Goal: Task Accomplishment & Management: Use online tool/utility

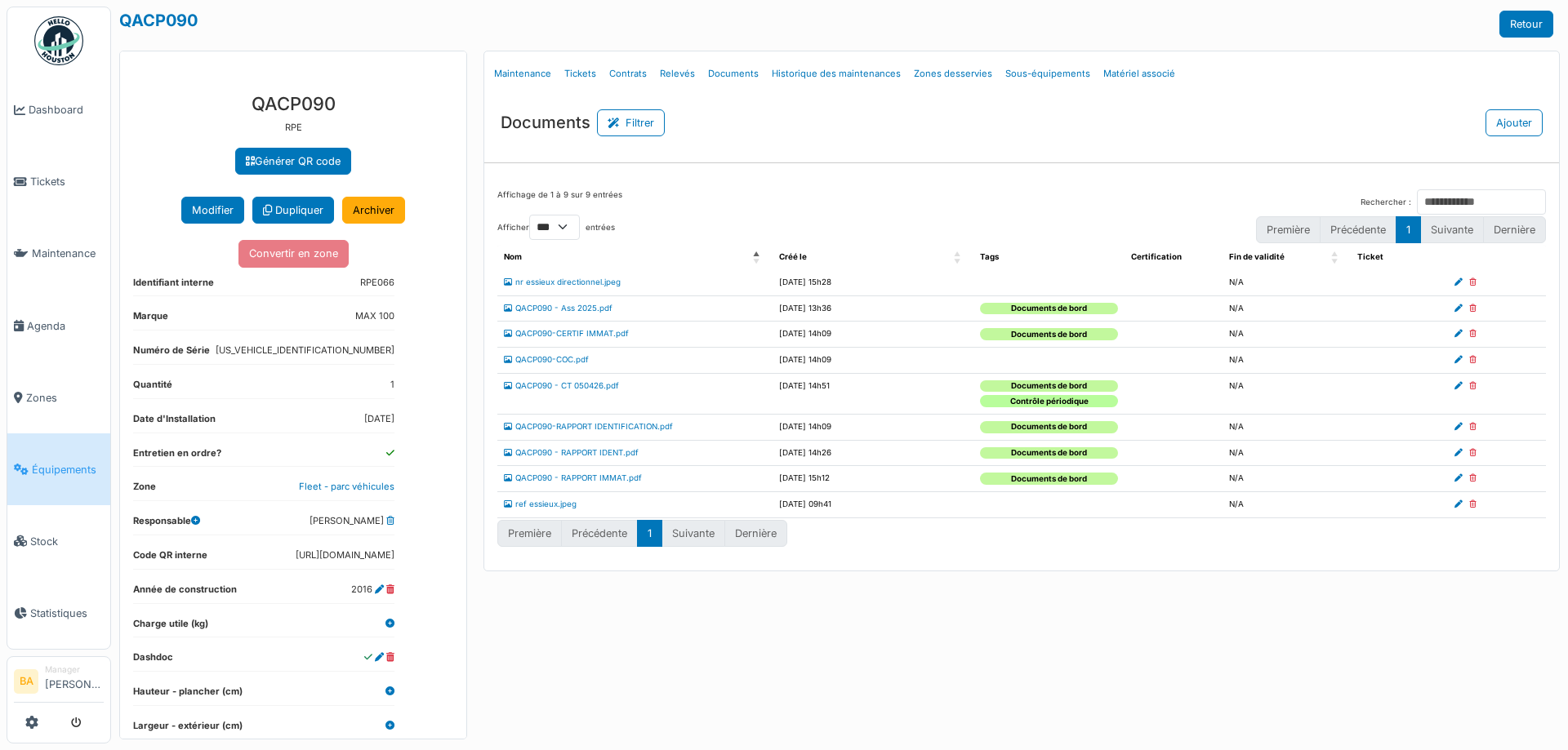
select select "***"
click at [34, 327] on span "Agenda" at bounding box center [66, 326] width 77 height 16
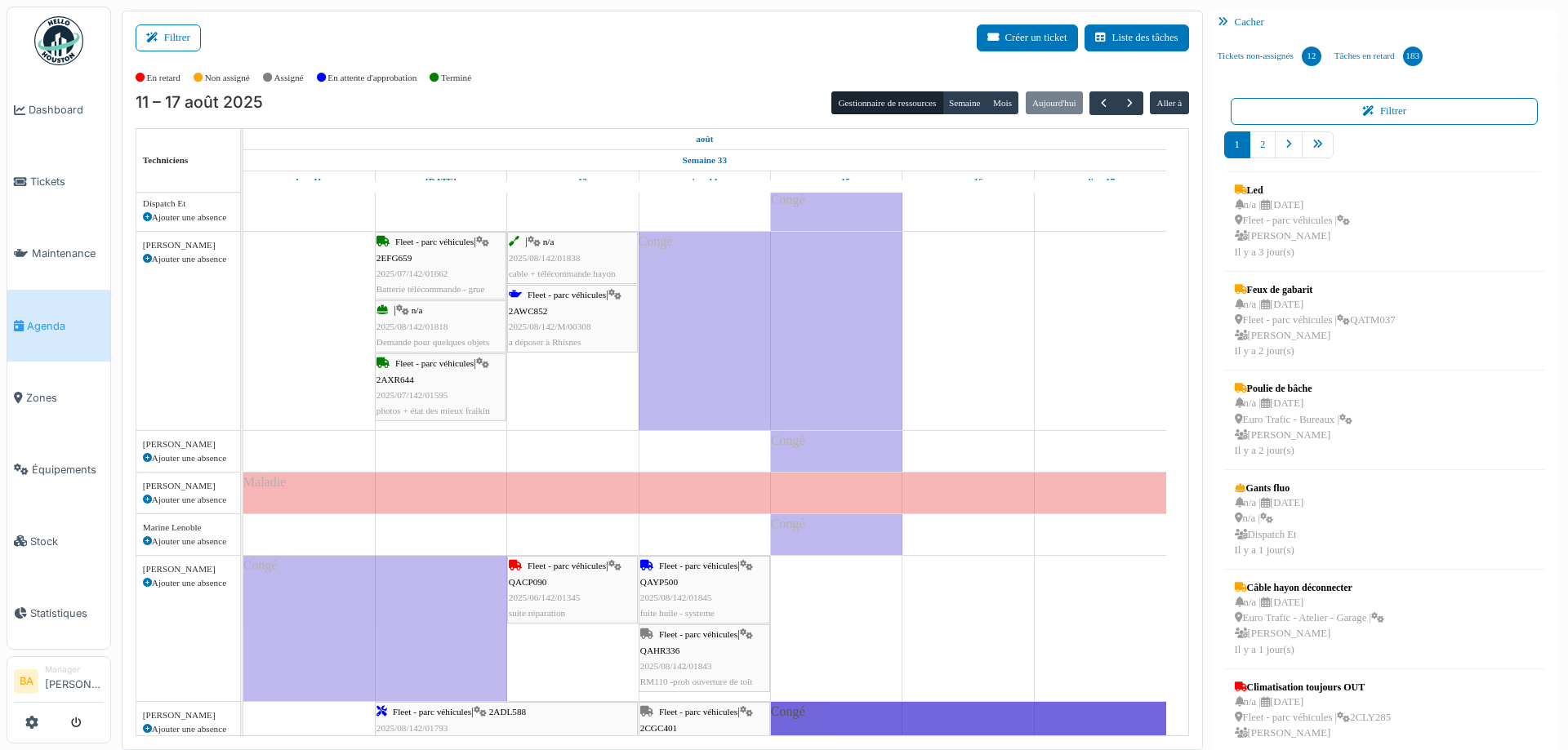
scroll to position [653, 0]
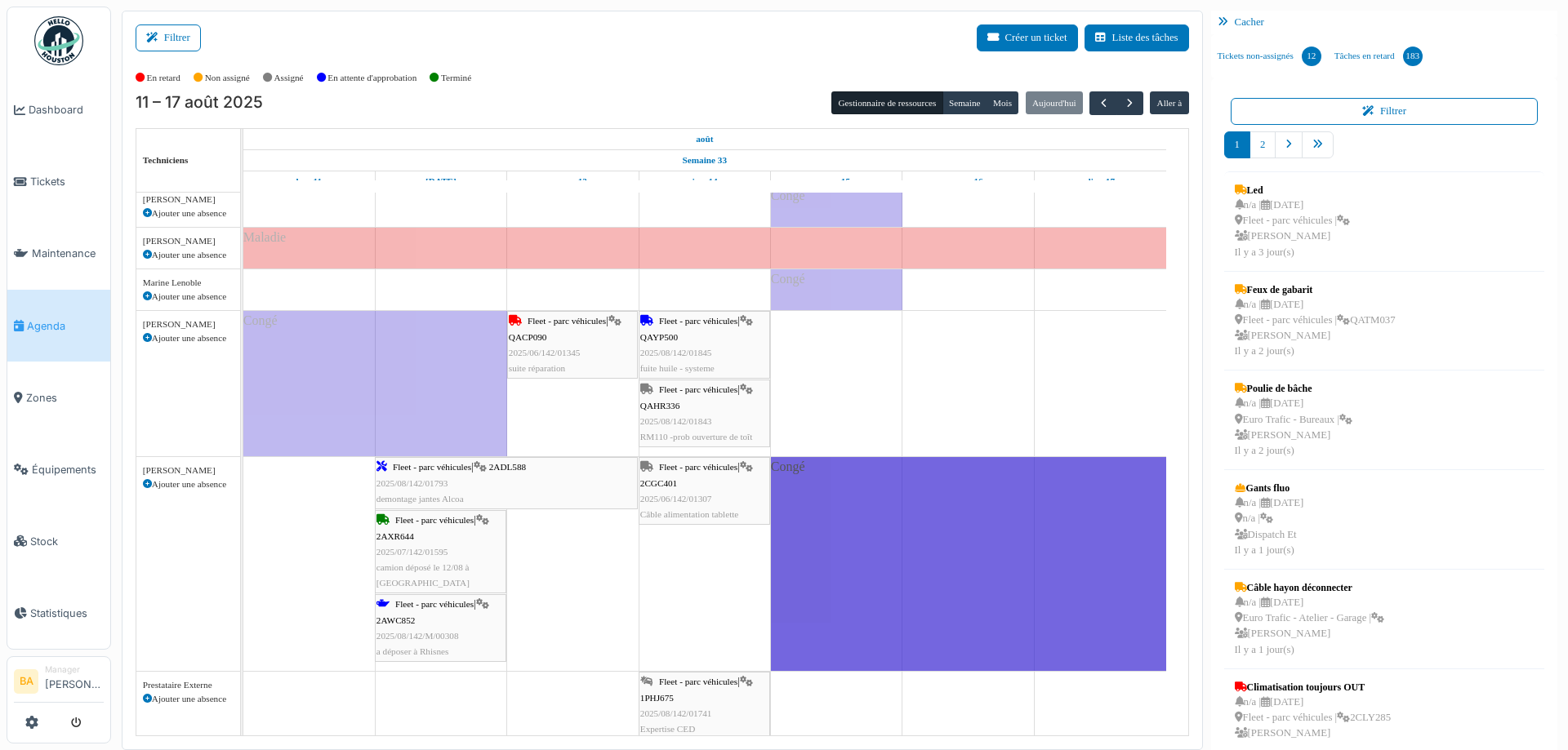
click at [681, 319] on span "Fleet - parc véhicules" at bounding box center [698, 321] width 78 height 9
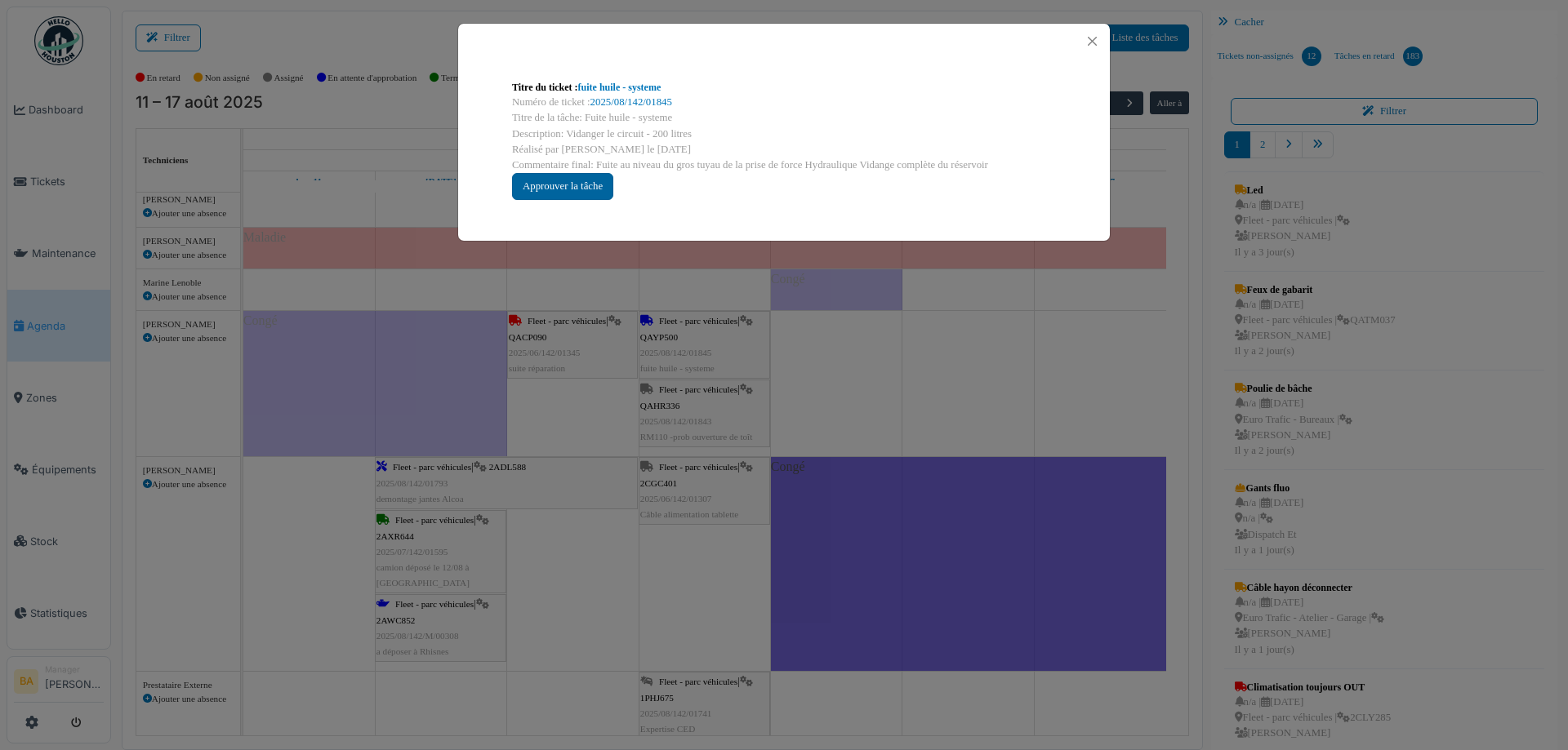
click at [565, 191] on div "Approuver la tâche" at bounding box center [562, 186] width 101 height 27
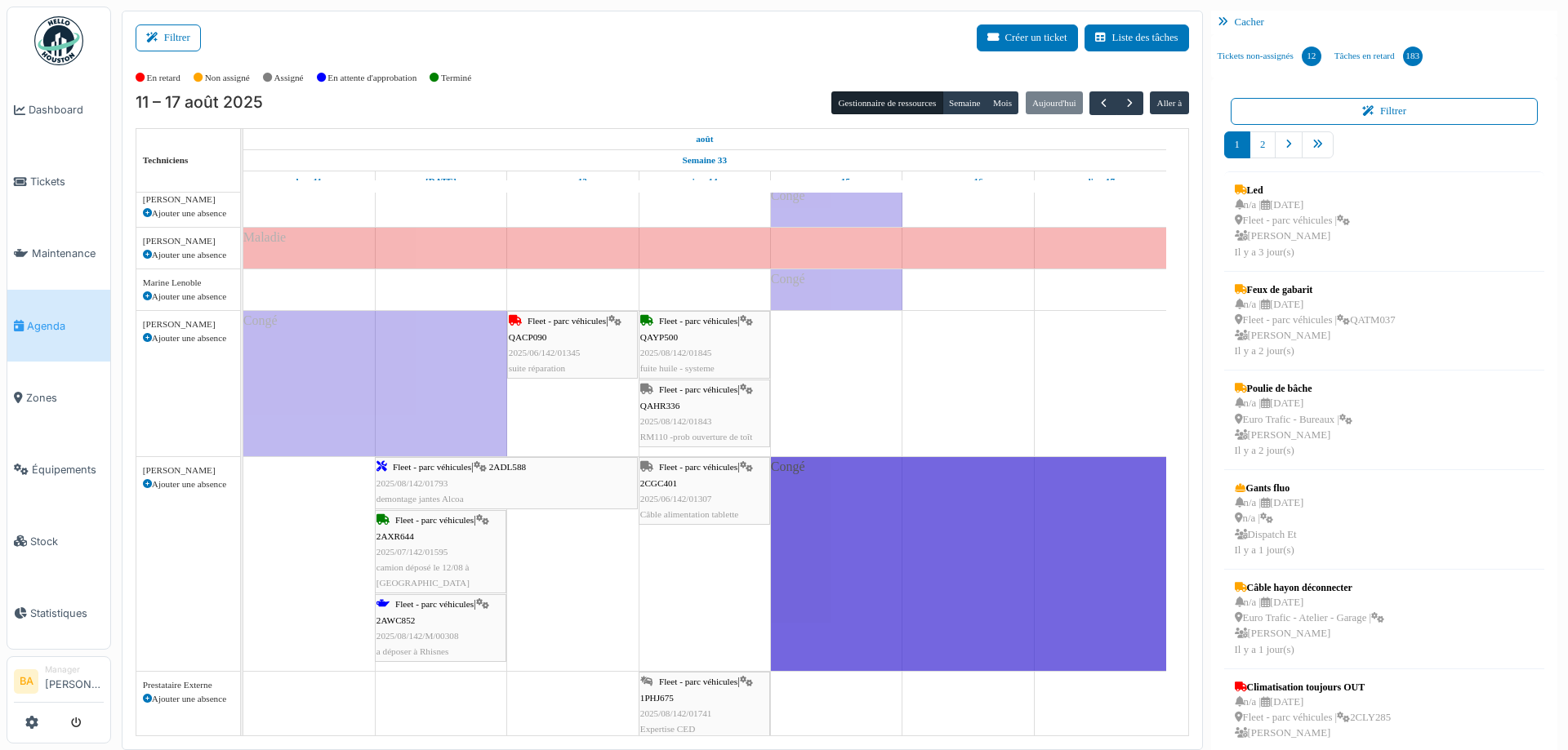
click at [561, 323] on span "Fleet - parc véhicules" at bounding box center [566, 321] width 78 height 9
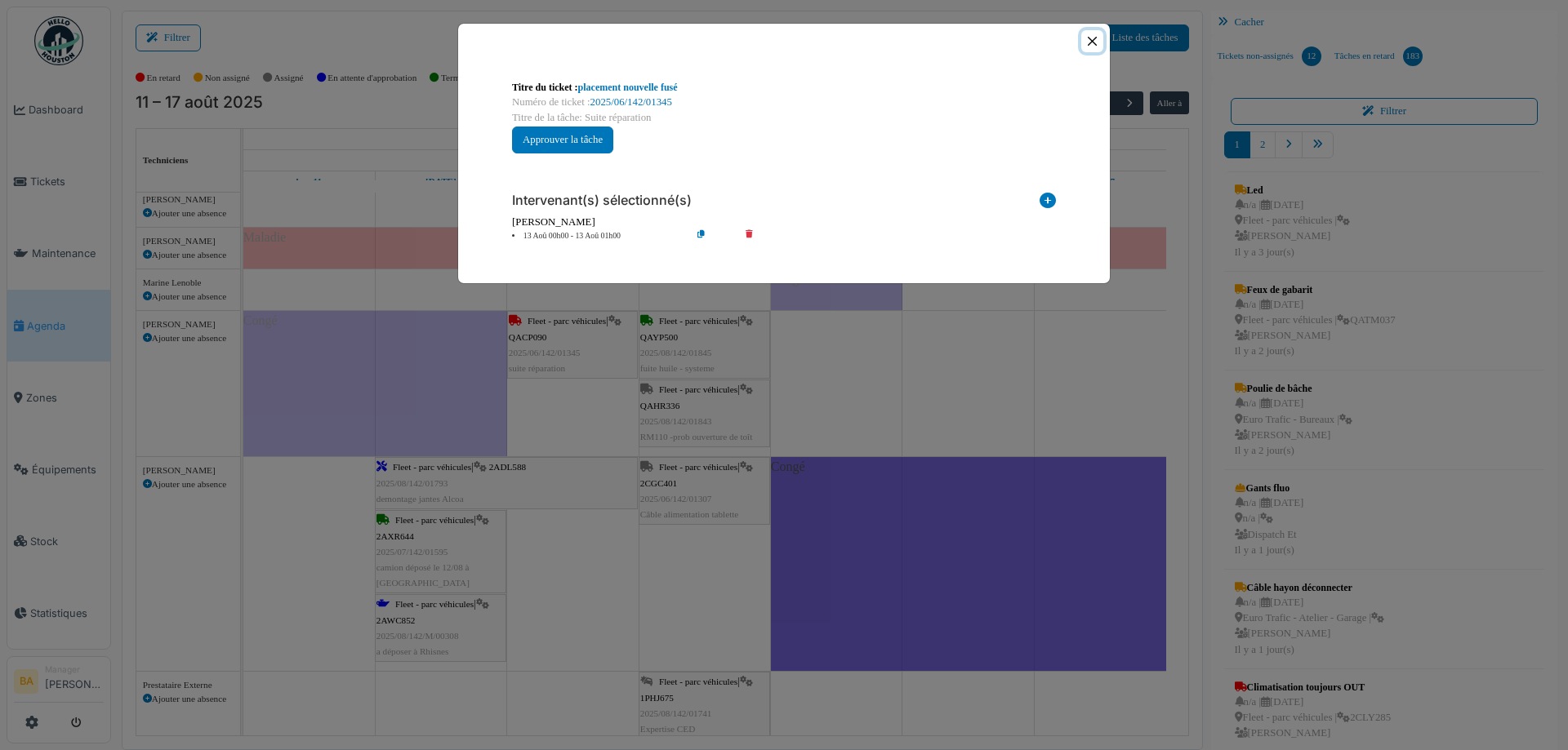
click at [1094, 42] on button "Close" at bounding box center [1092, 40] width 22 height 22
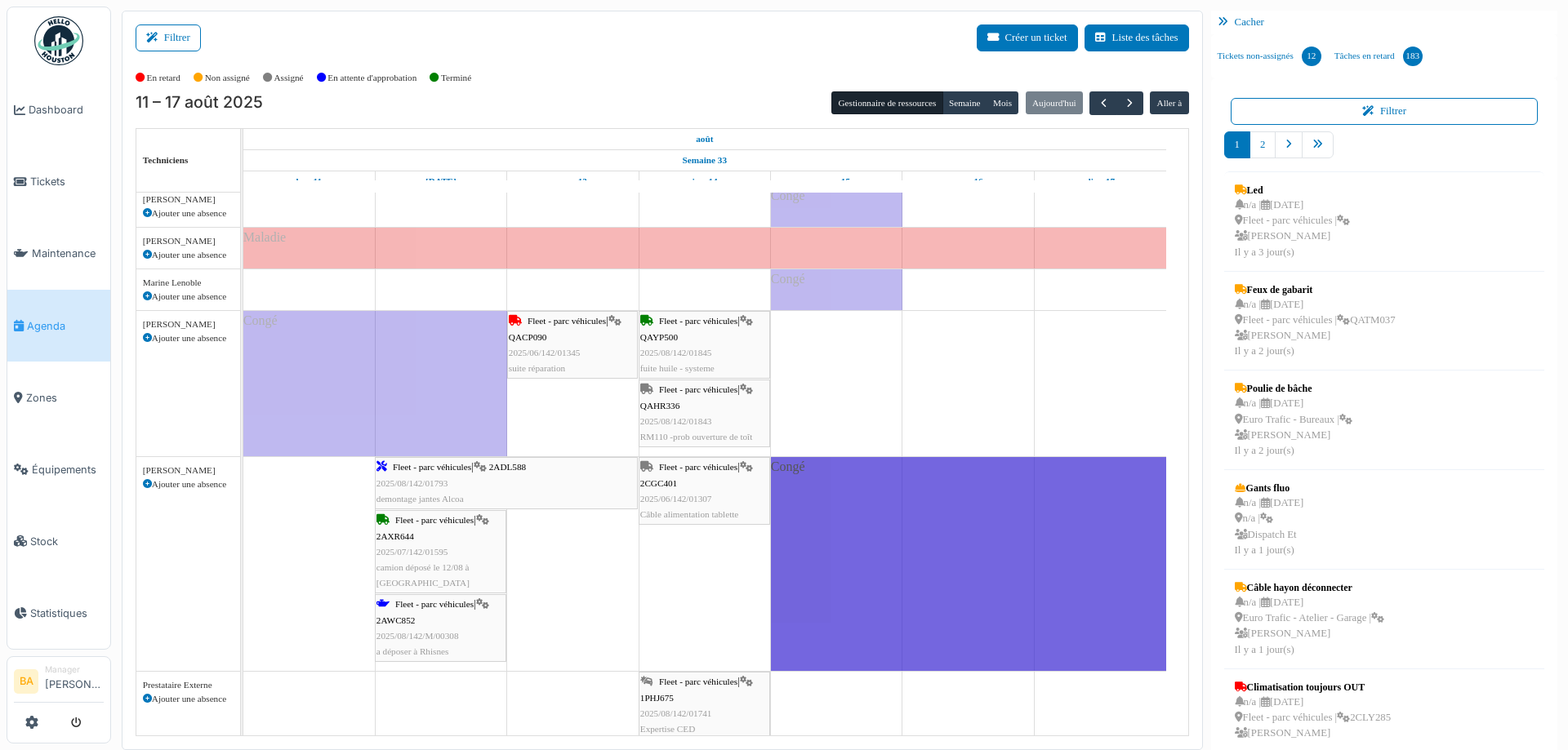
click at [417, 465] on span "Fleet - parc véhicules" at bounding box center [431, 467] width 78 height 9
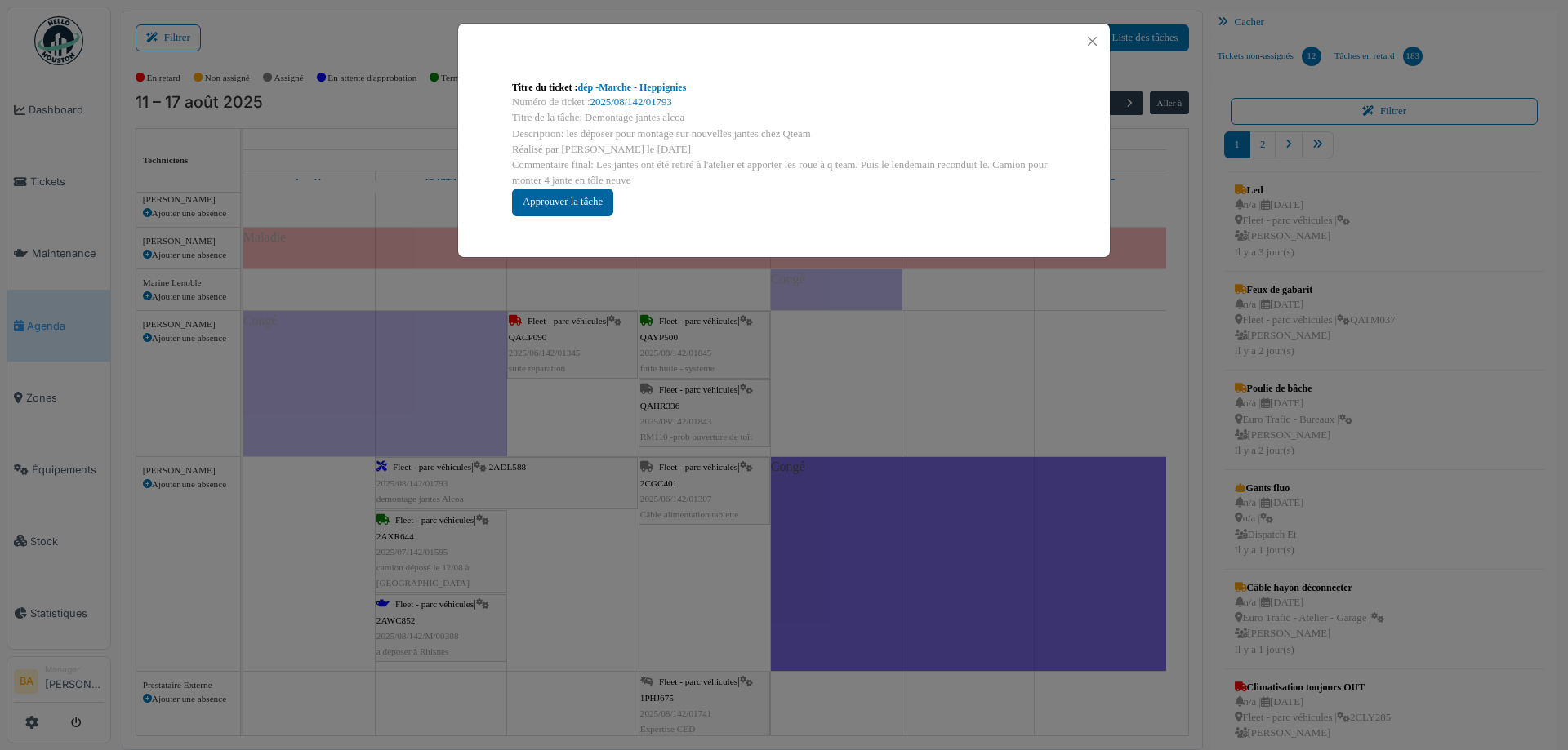
click at [566, 198] on div "Approuver la tâche" at bounding box center [562, 202] width 101 height 27
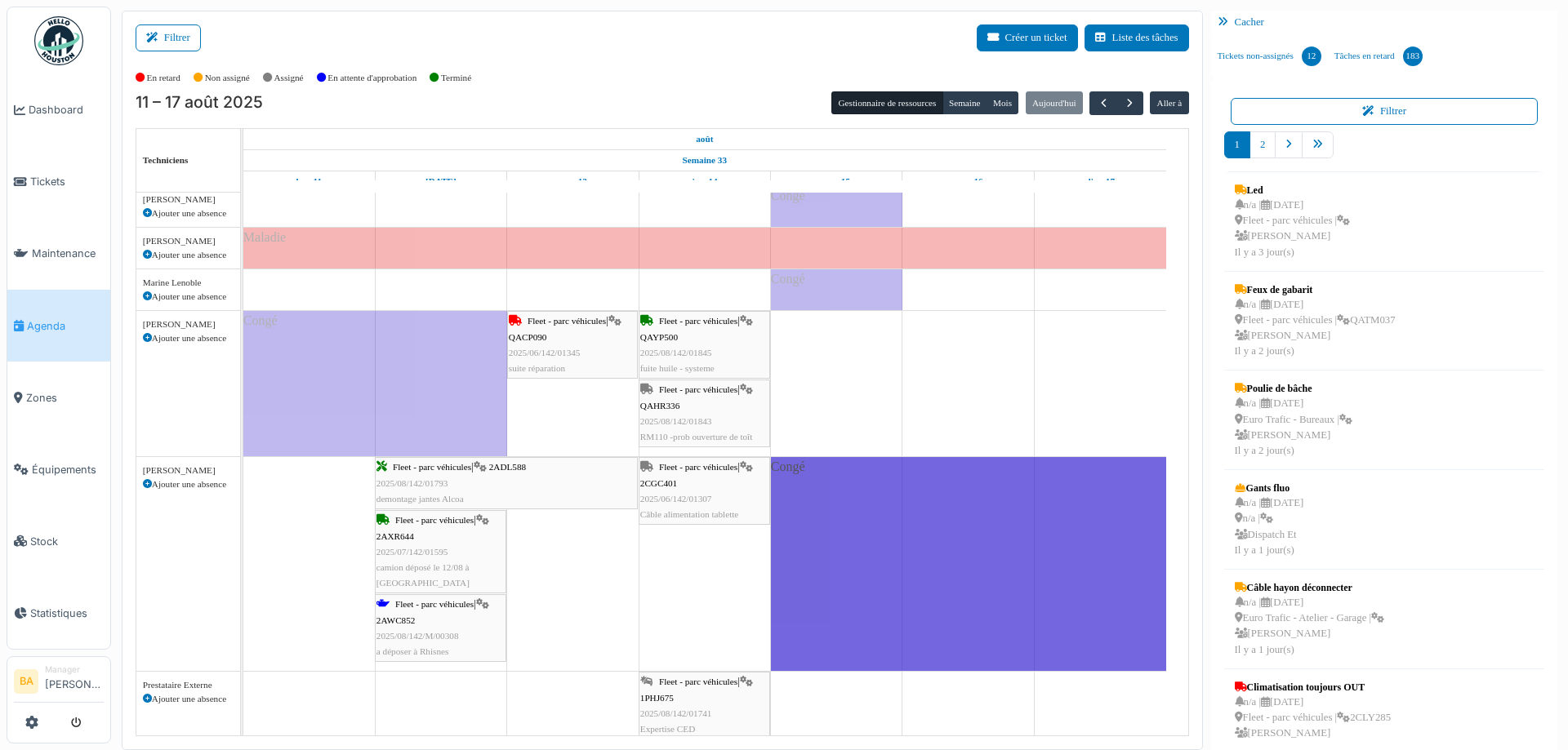
click at [431, 605] on span "Fleet - parc véhicules" at bounding box center [434, 604] width 78 height 9
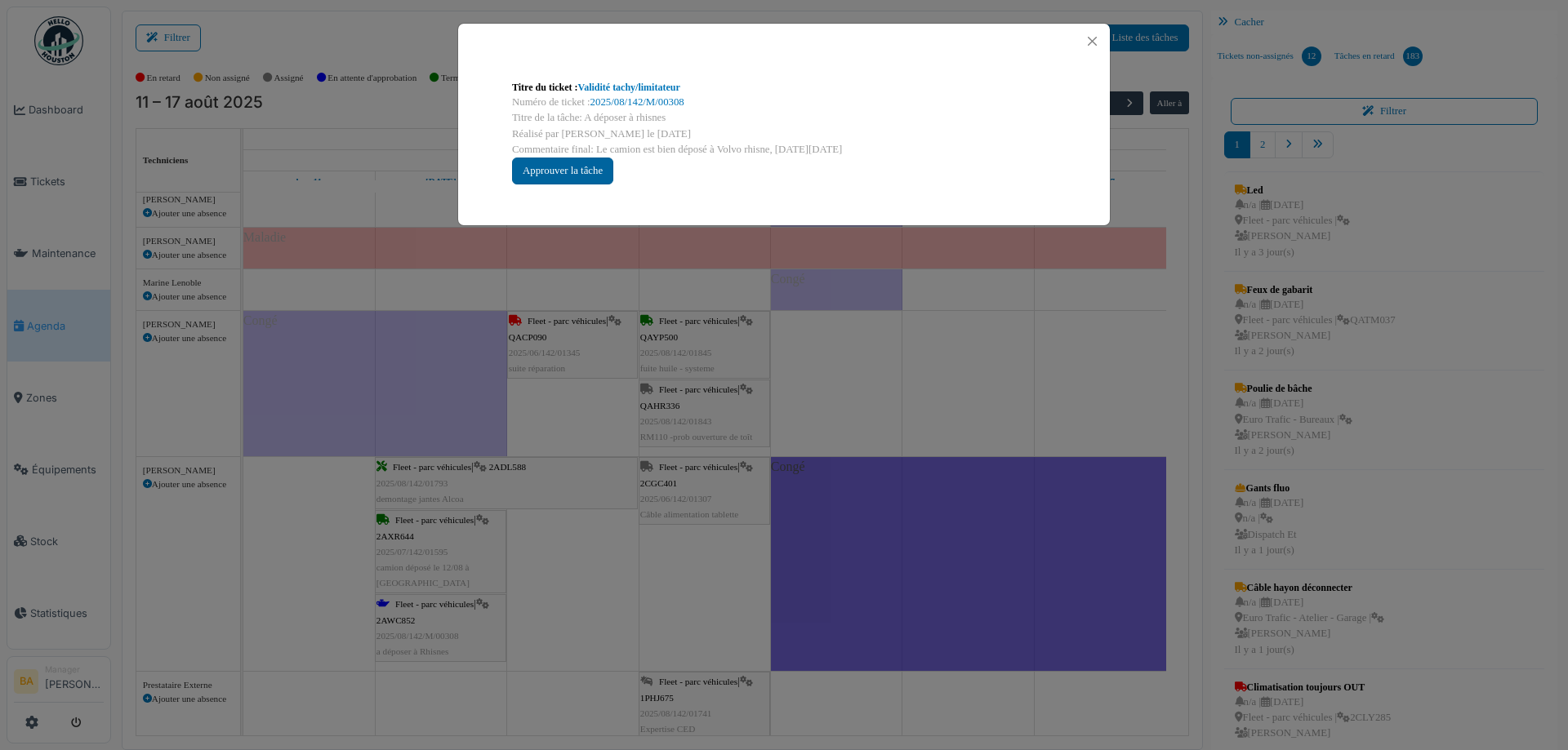
click at [564, 178] on div "Approuver la tâche" at bounding box center [562, 171] width 101 height 27
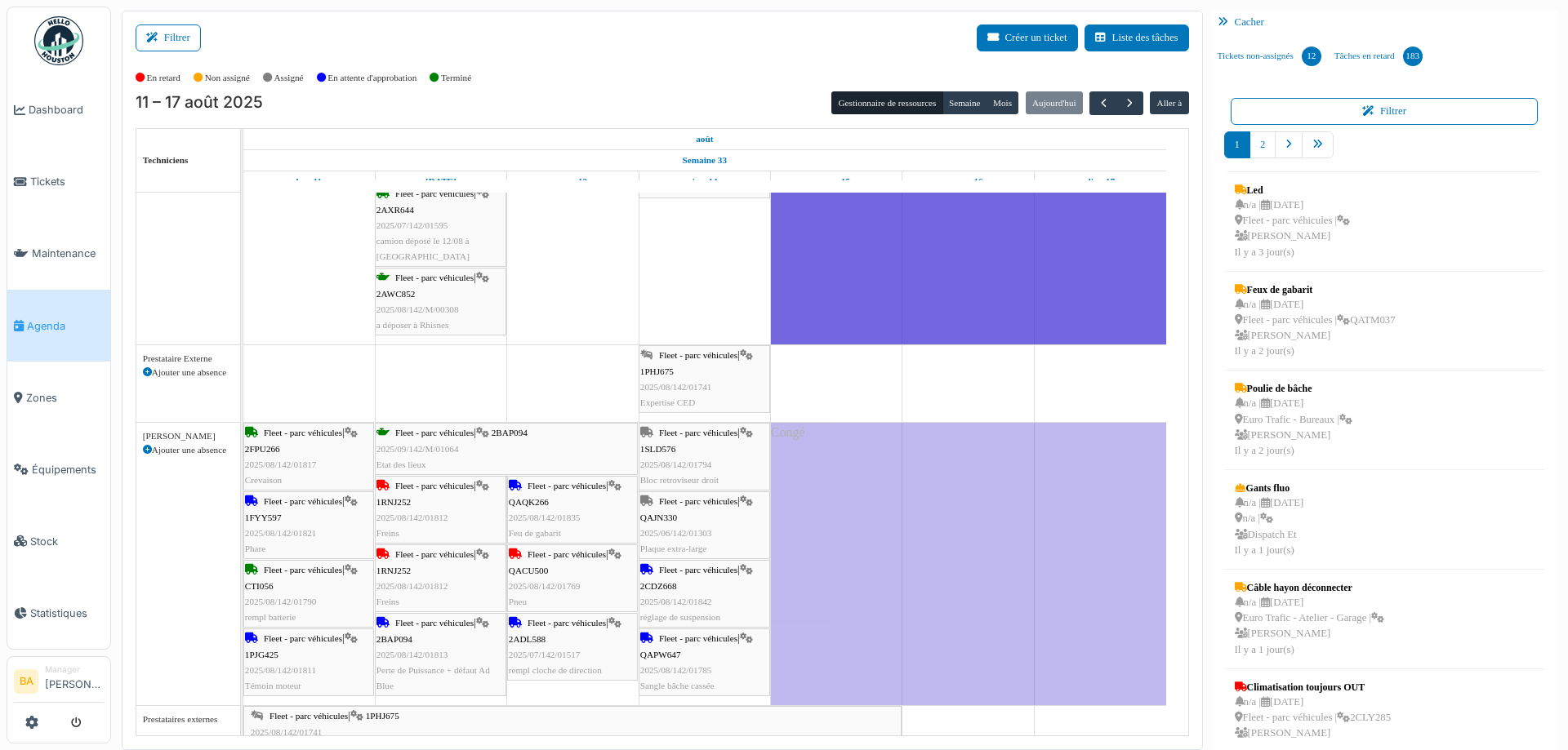
scroll to position [1062, 0]
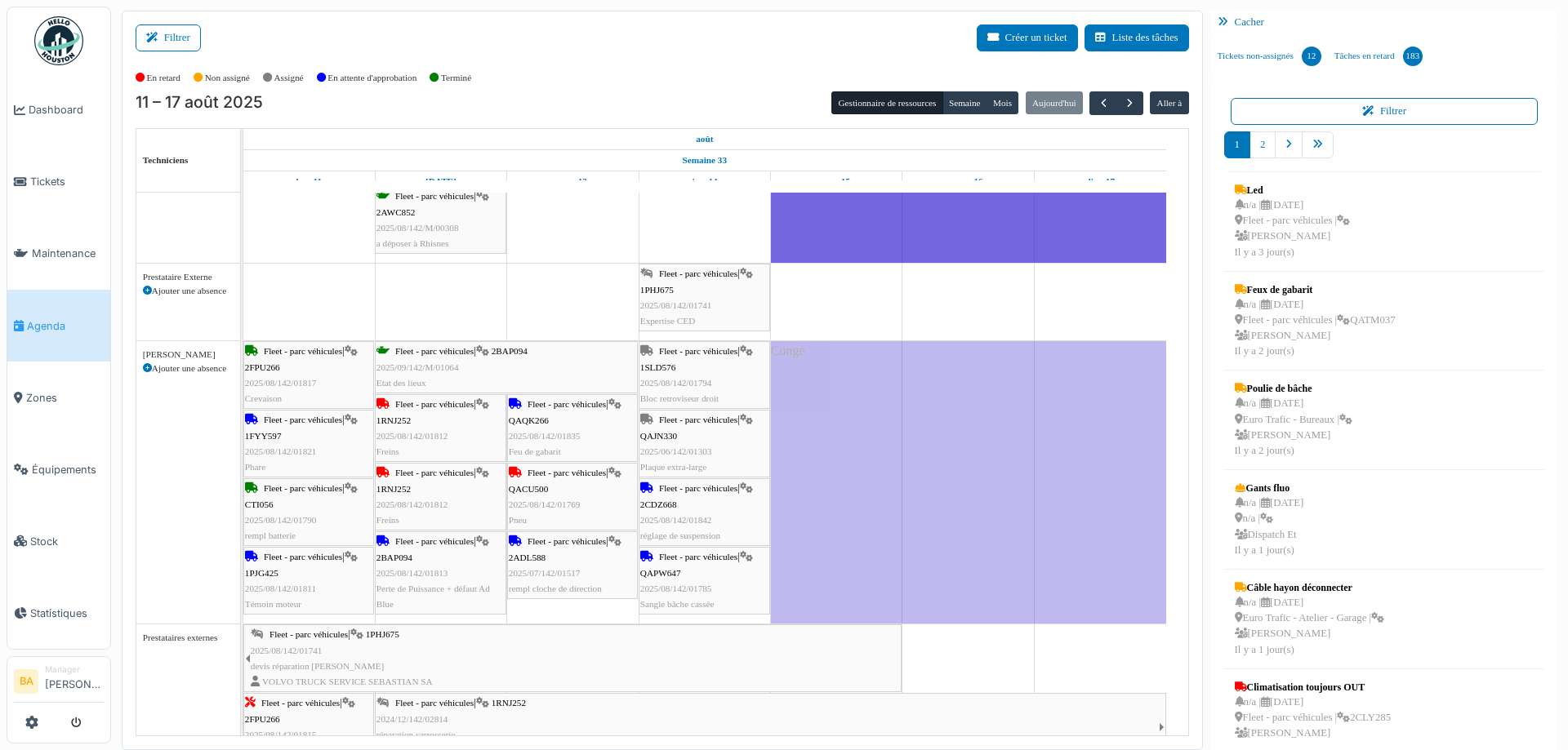
click at [686, 484] on span "Fleet - parc véhicules" at bounding box center [698, 488] width 78 height 9
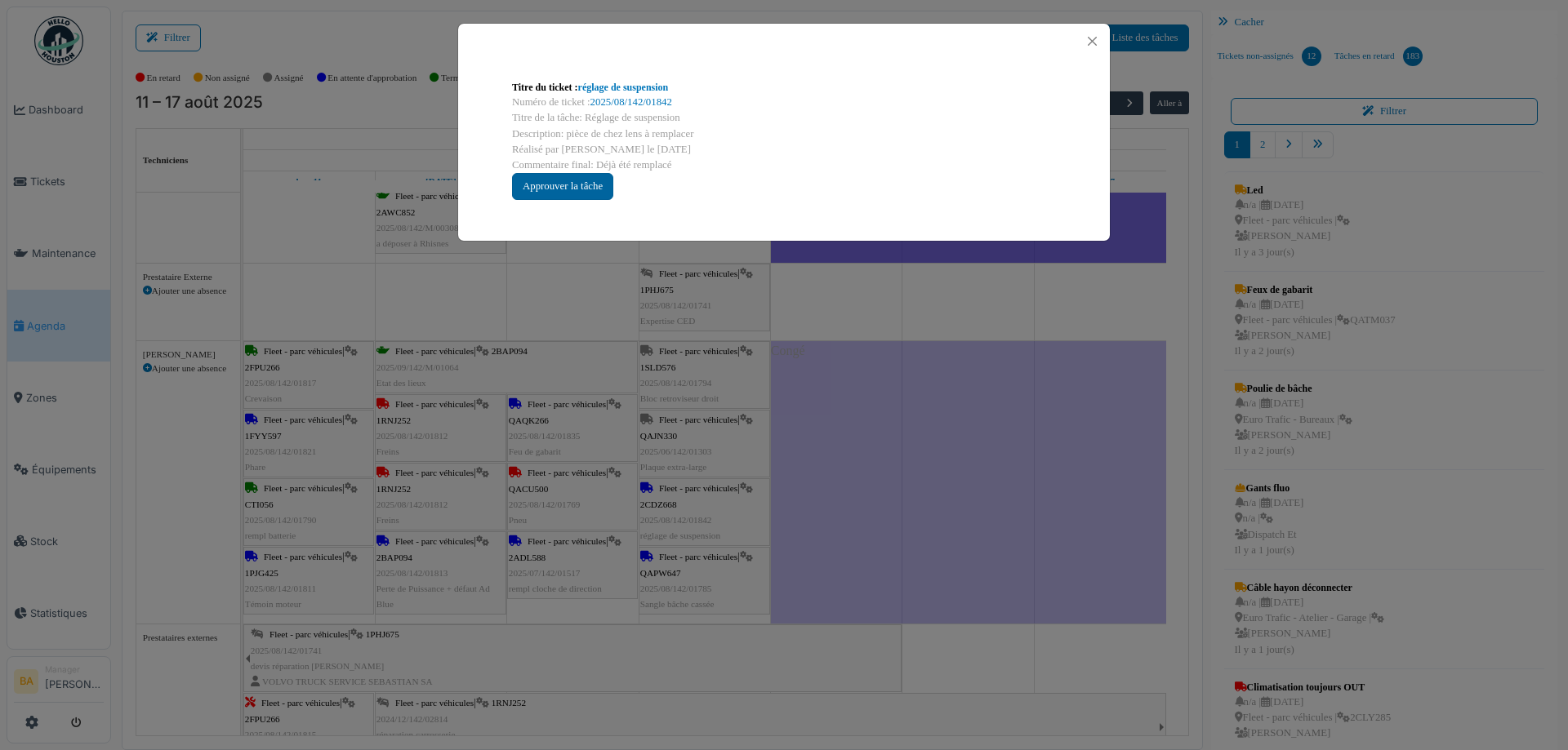
click at [551, 188] on div "Approuver la tâche" at bounding box center [562, 186] width 101 height 27
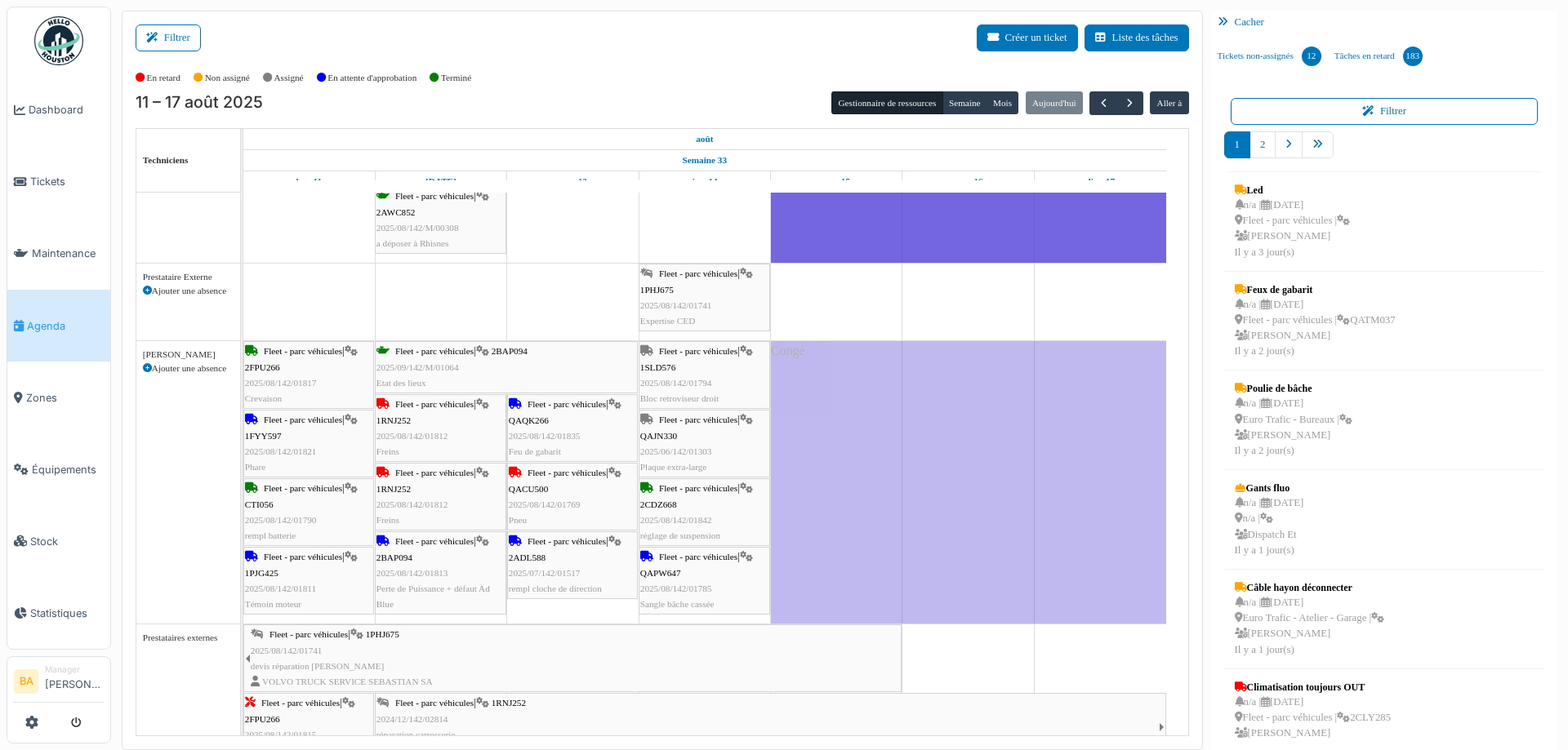
click at [670, 573] on span "QAPW647" at bounding box center [660, 573] width 40 height 9
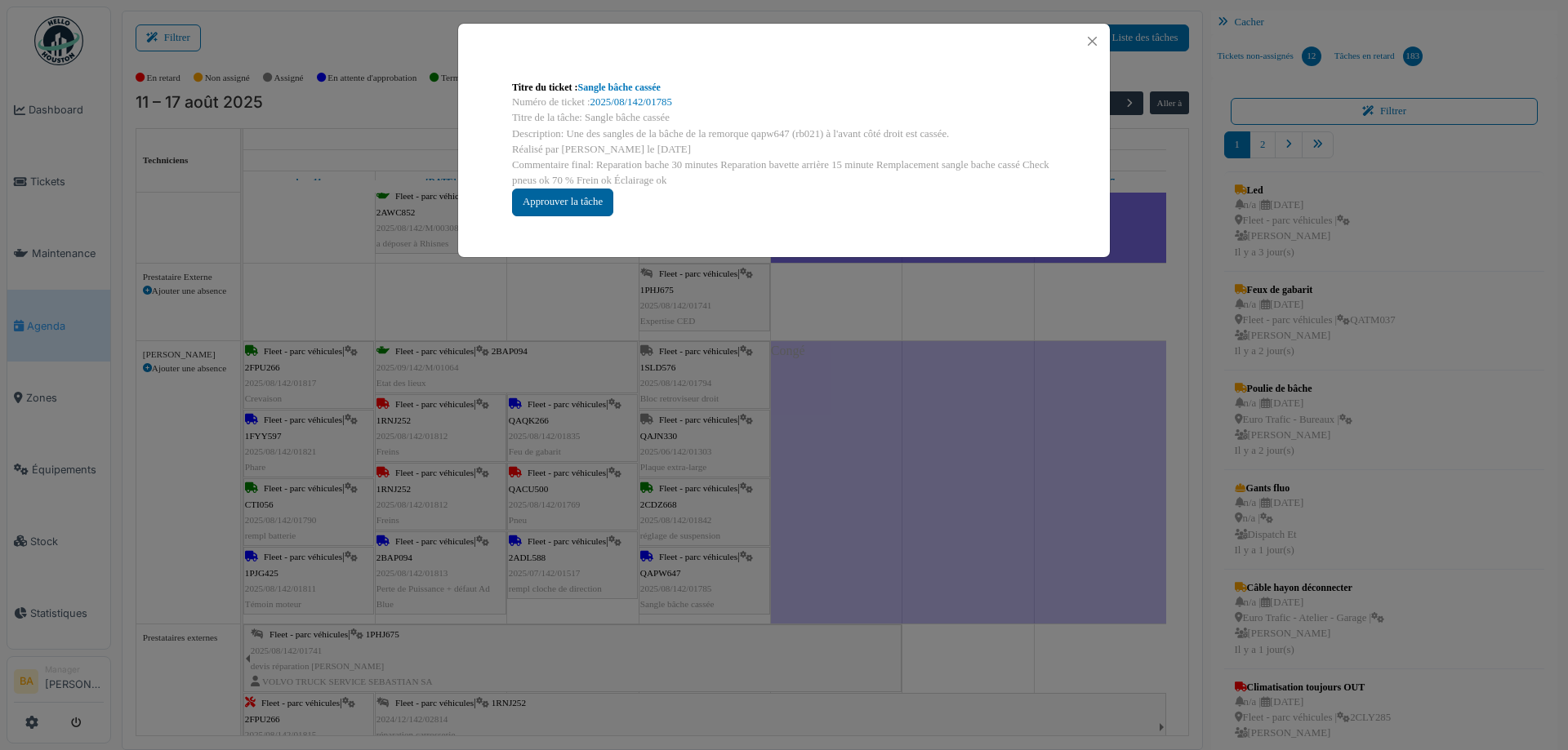
click at [557, 210] on div "Approuver la tâche" at bounding box center [562, 202] width 101 height 27
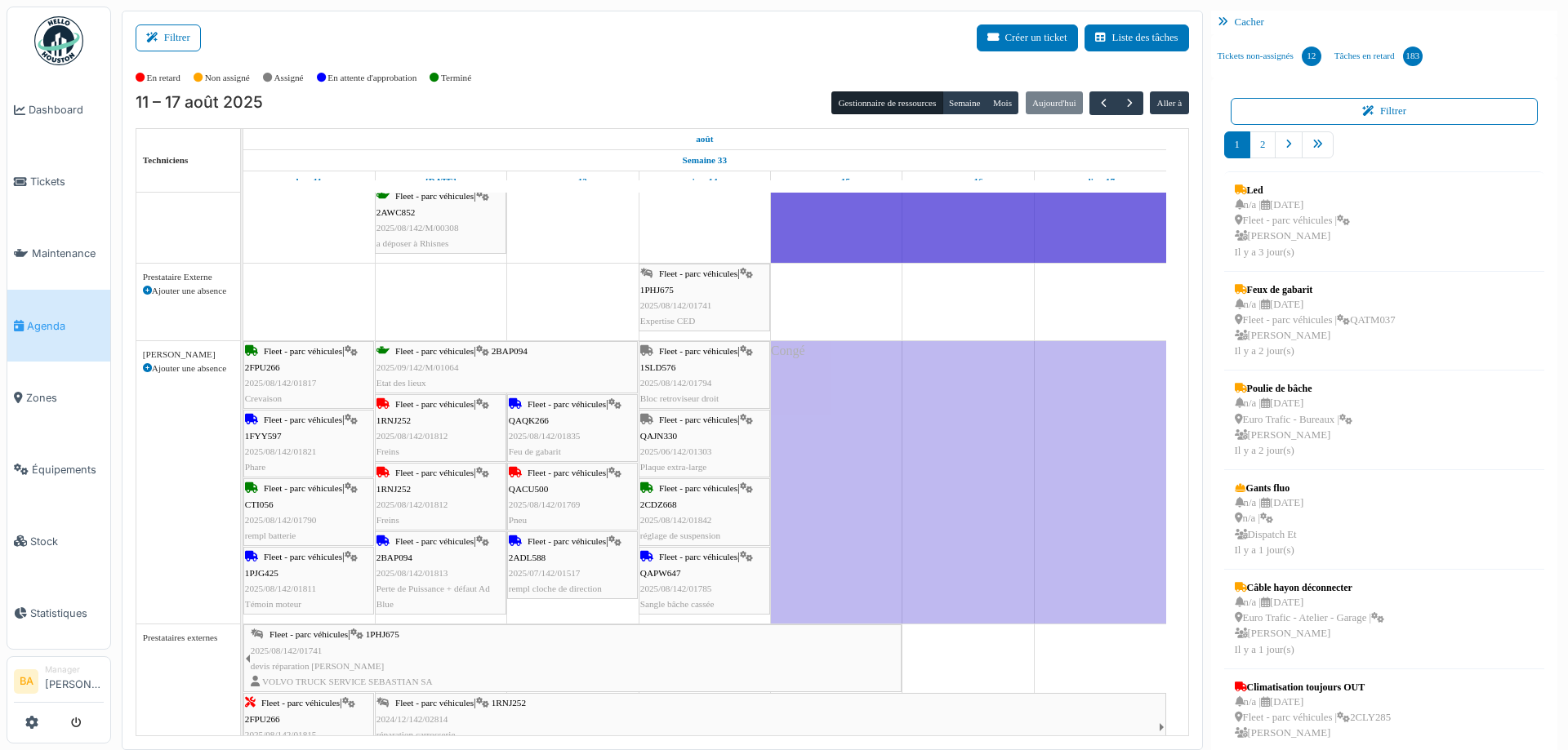
click at [539, 536] on span "Fleet - parc véhicules" at bounding box center [566, 541] width 78 height 9
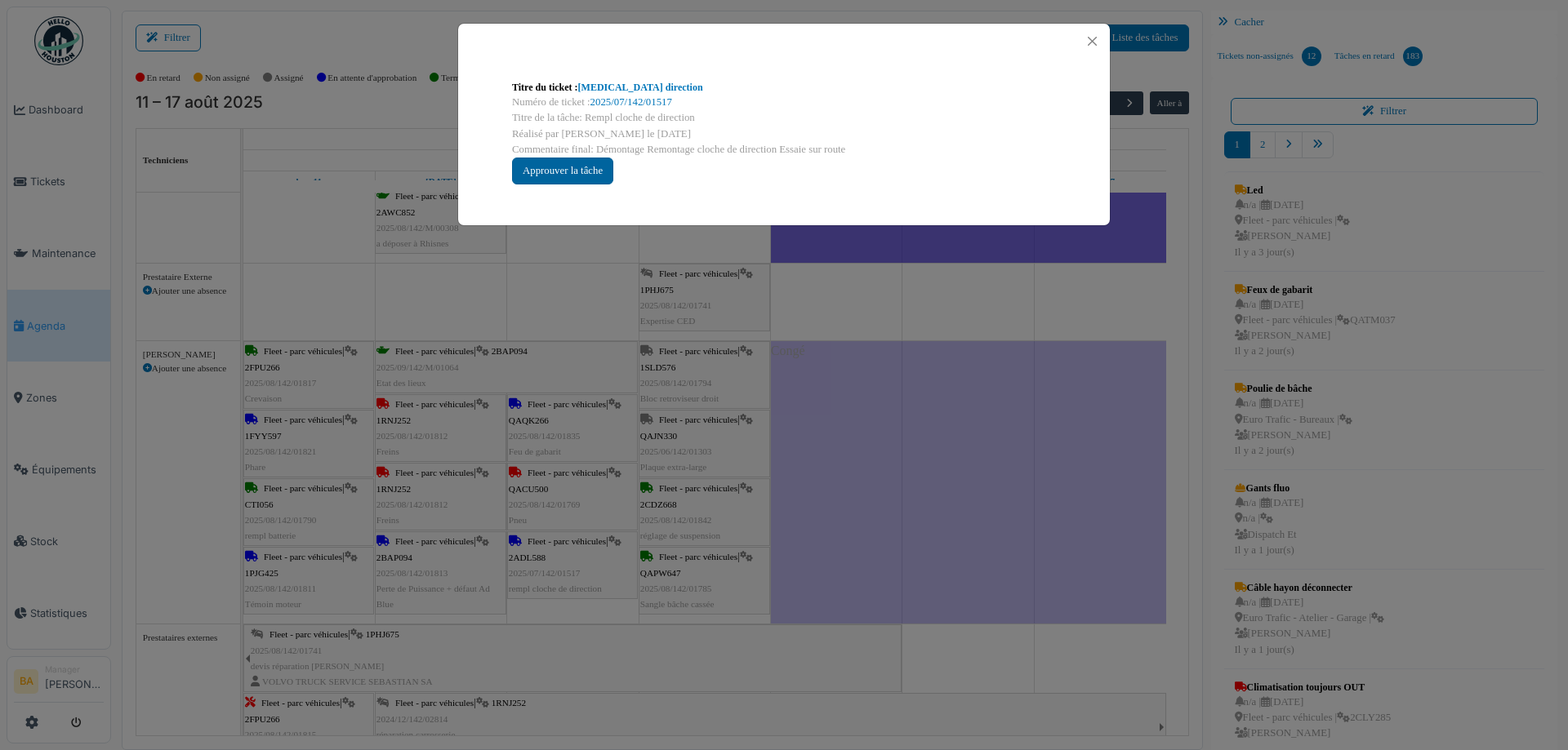
click at [541, 175] on div "Approuver la tâche" at bounding box center [562, 171] width 101 height 27
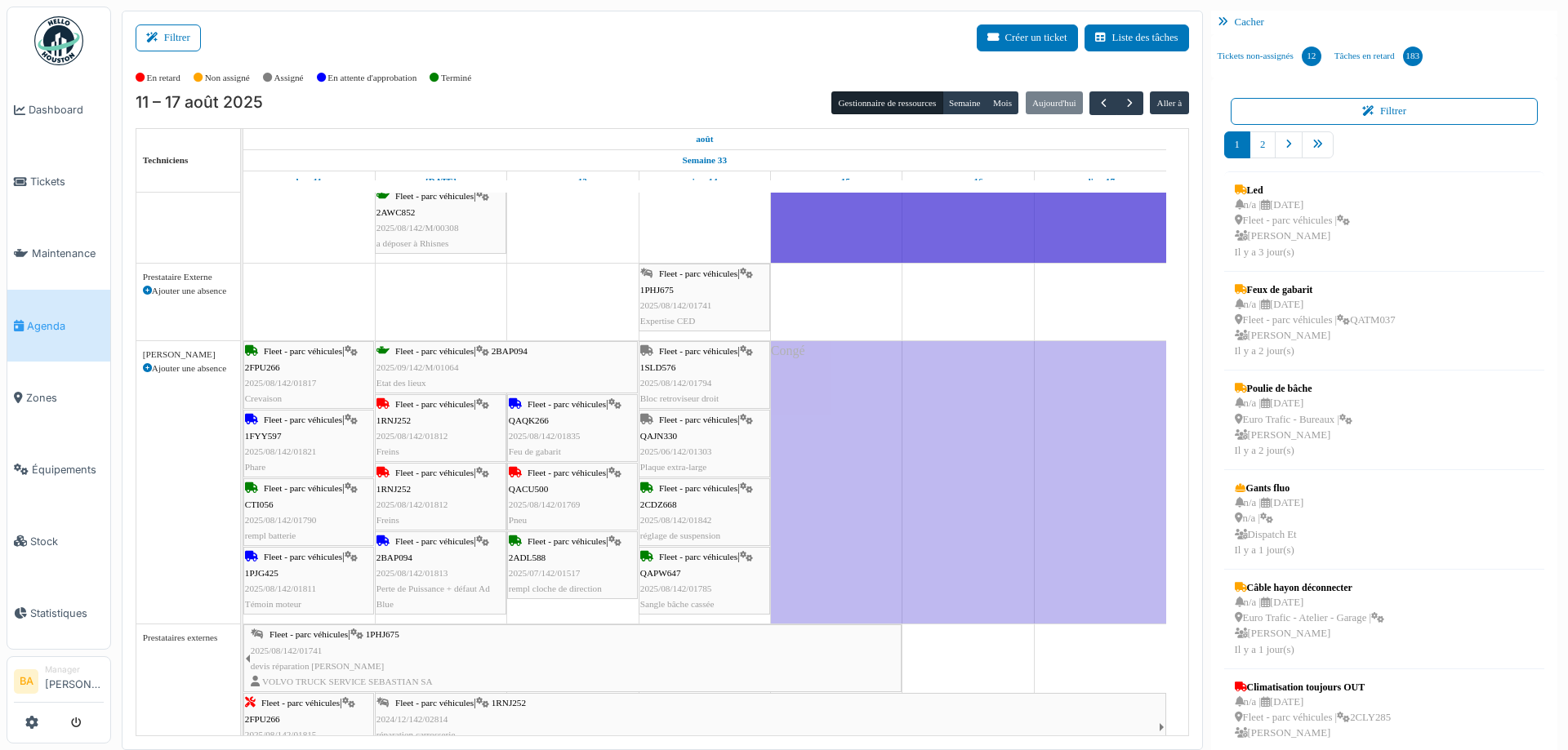
click at [536, 419] on span "QAQK266" at bounding box center [529, 421] width 40 height 9
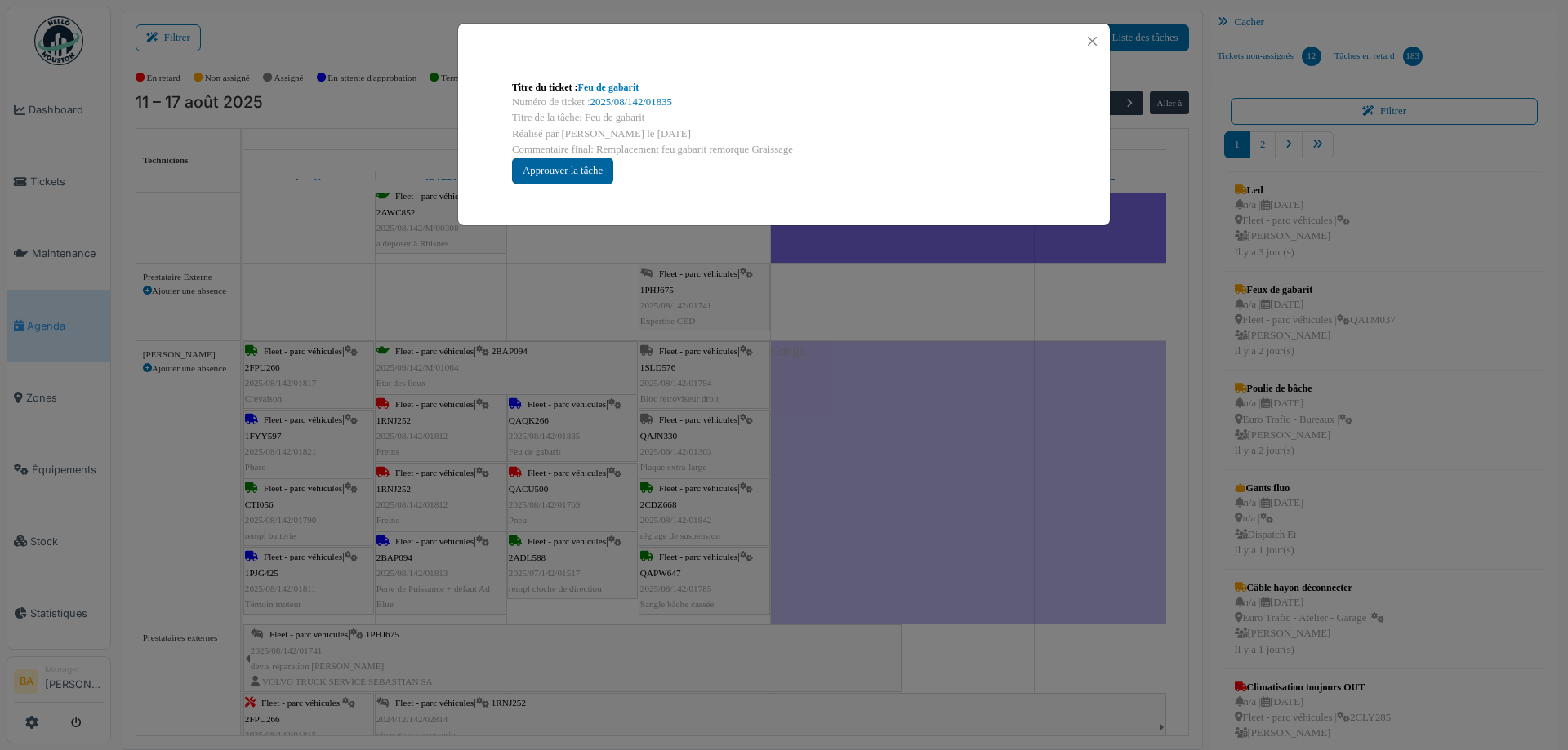
click at [561, 168] on div "Approuver la tâche" at bounding box center [562, 171] width 101 height 27
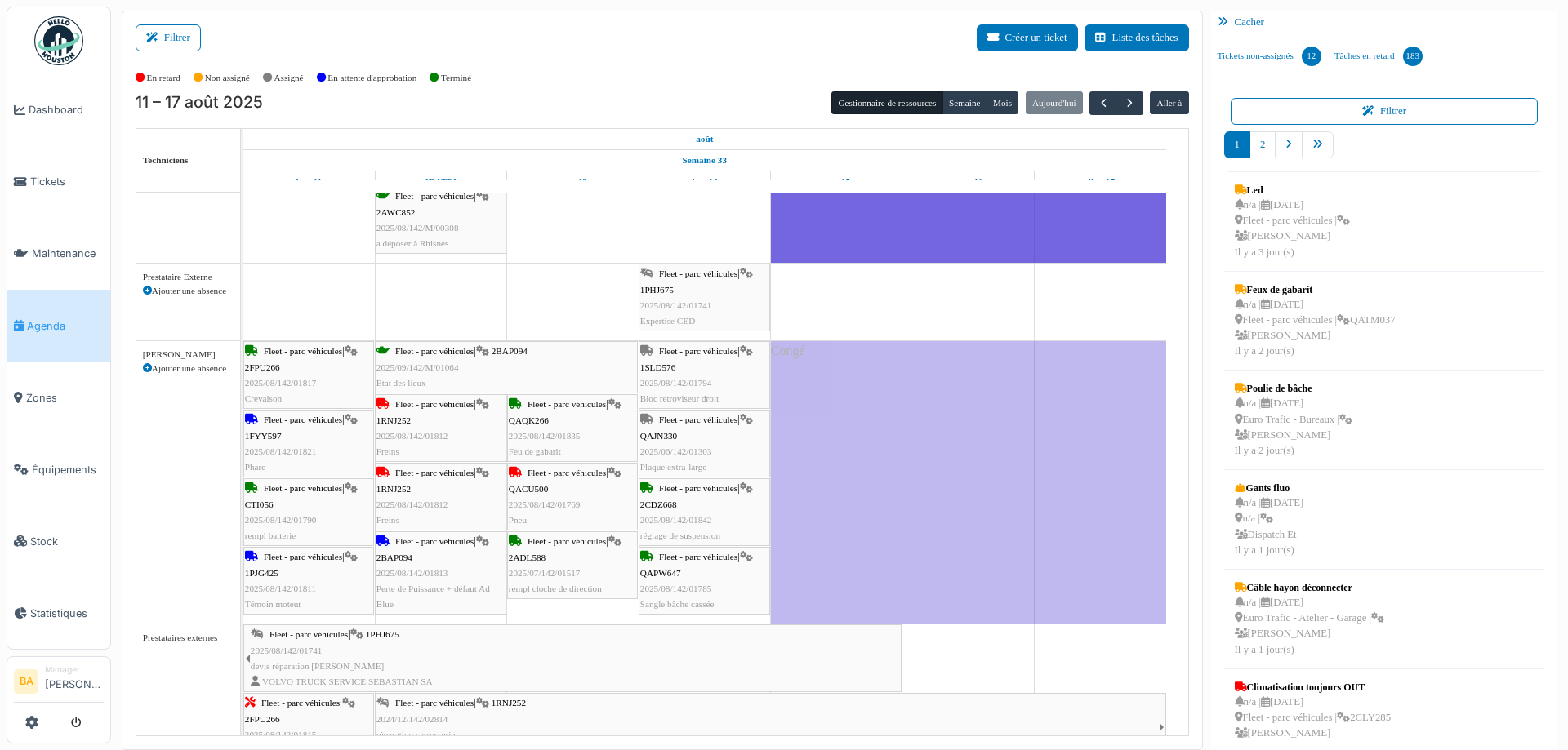
click at [532, 490] on span "QACU500" at bounding box center [529, 489] width 39 height 9
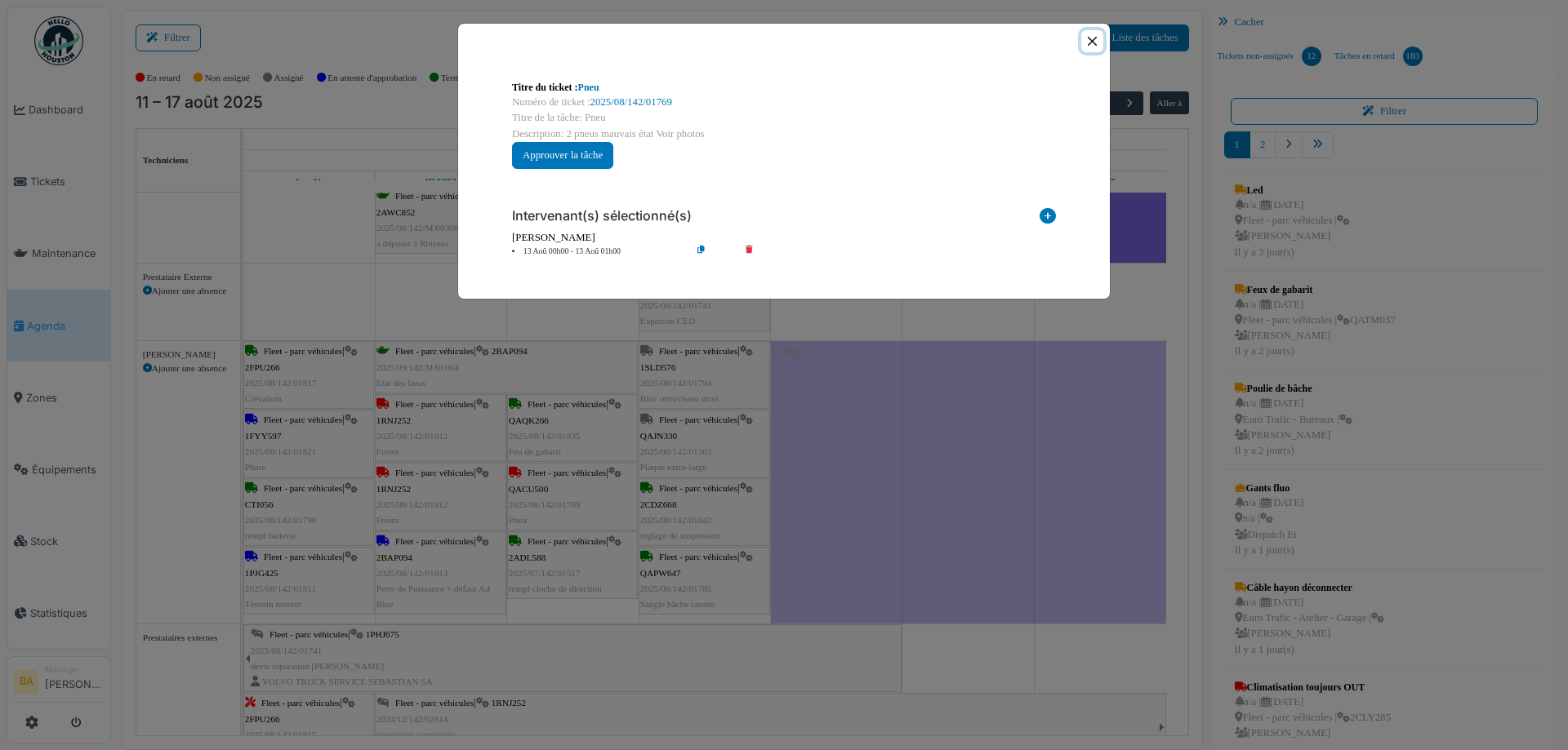
click at [1099, 39] on button "Close" at bounding box center [1092, 40] width 22 height 22
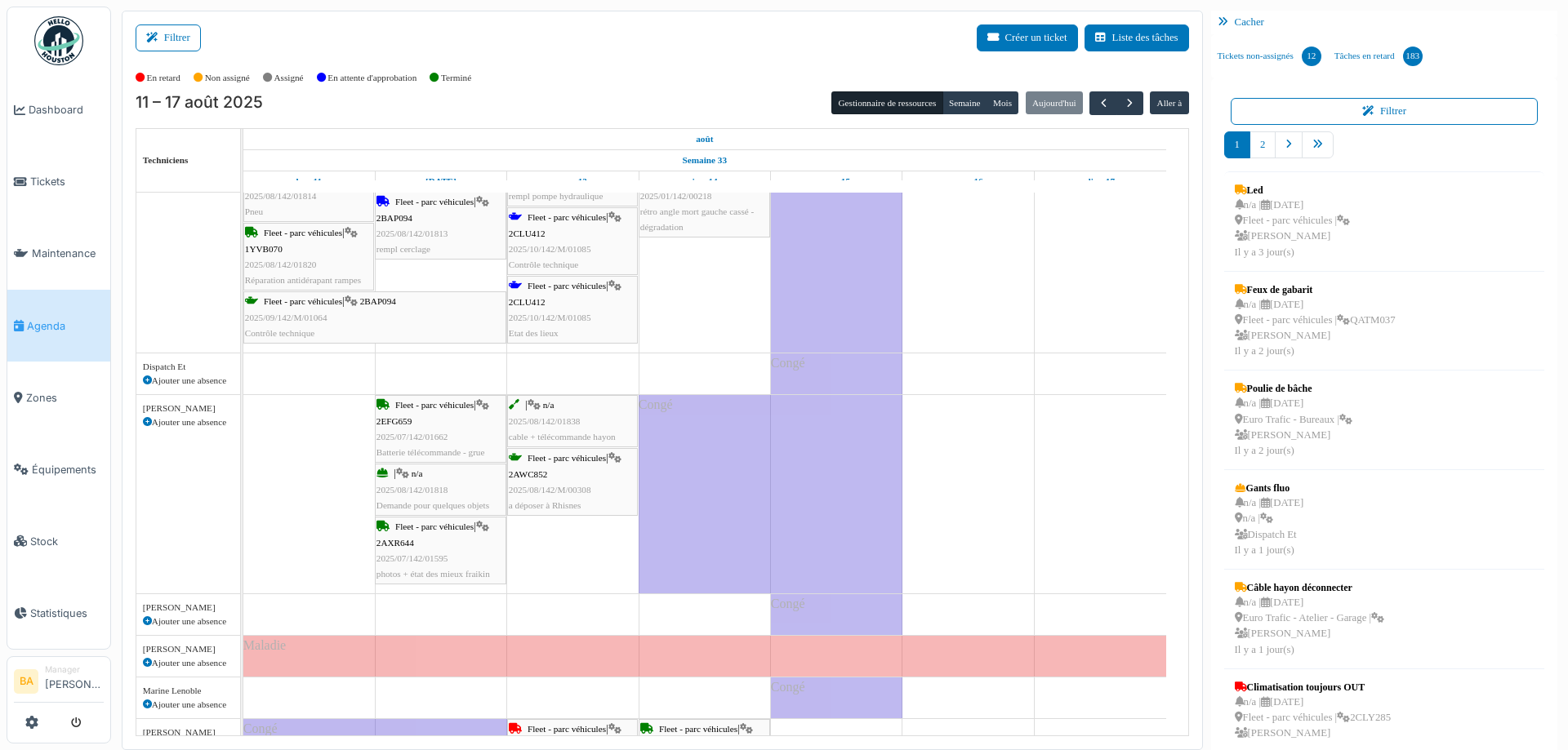
scroll to position [0, 0]
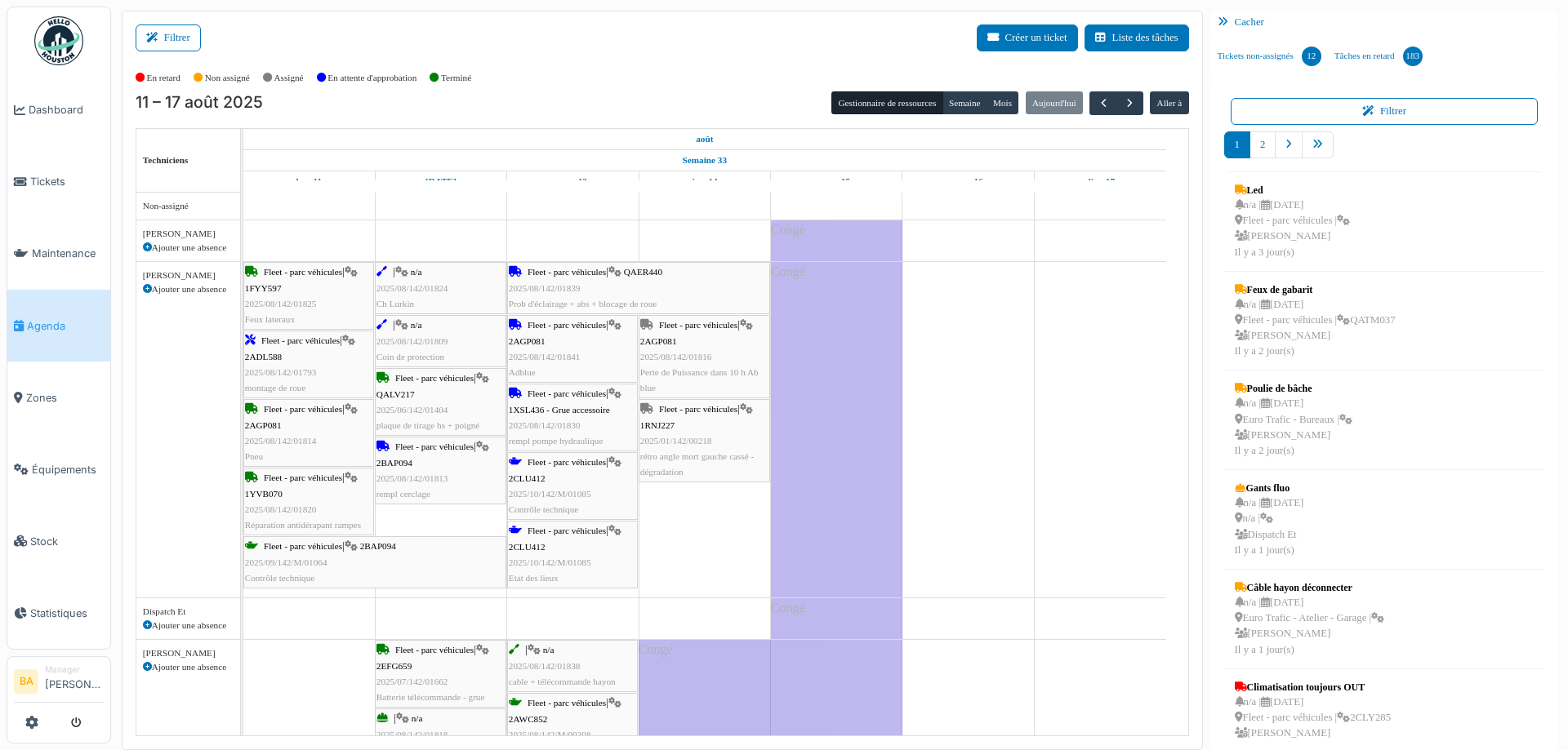
click at [593, 271] on span "Fleet - parc véhicules" at bounding box center [566, 271] width 78 height 9
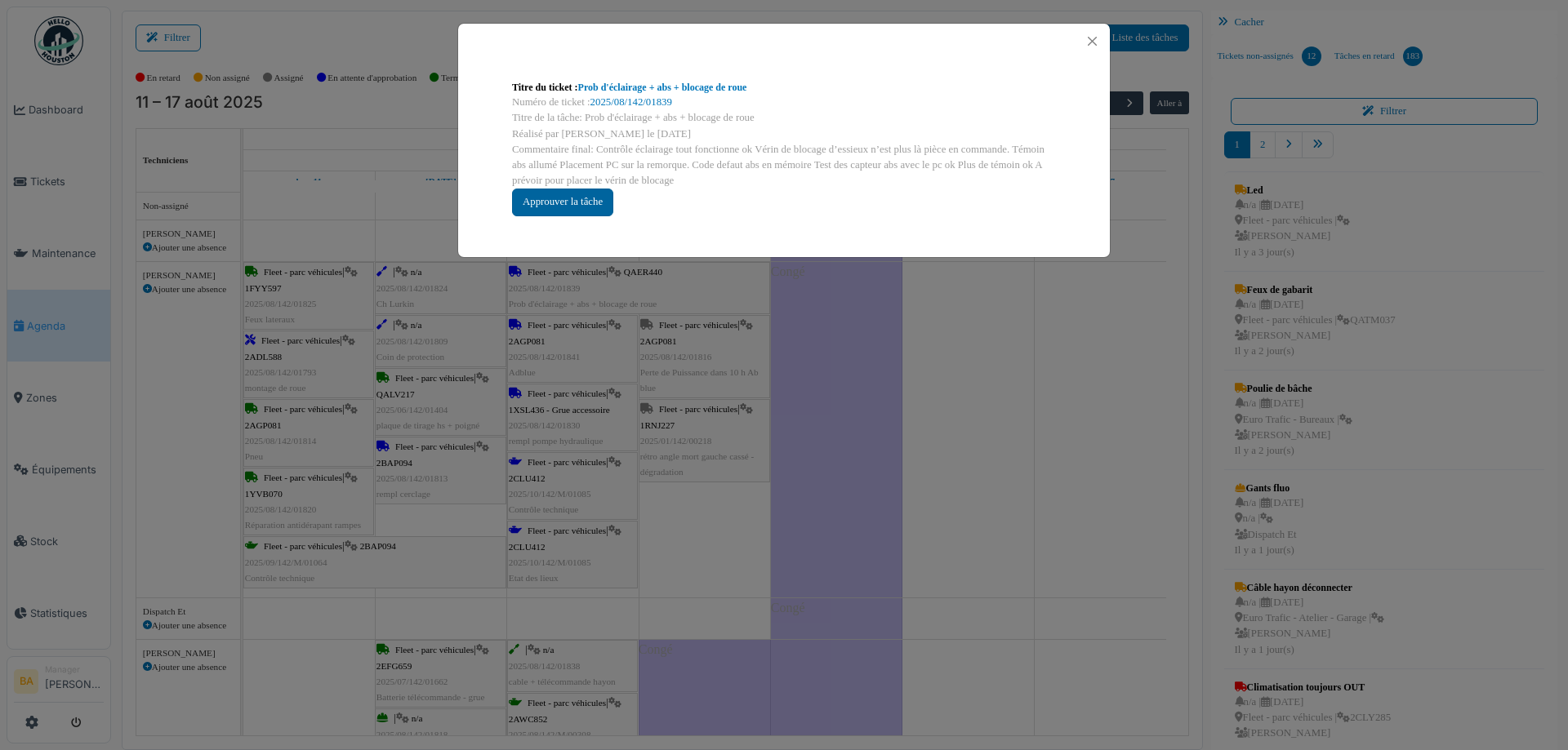
click at [553, 204] on div "Approuver la tâche" at bounding box center [562, 202] width 101 height 27
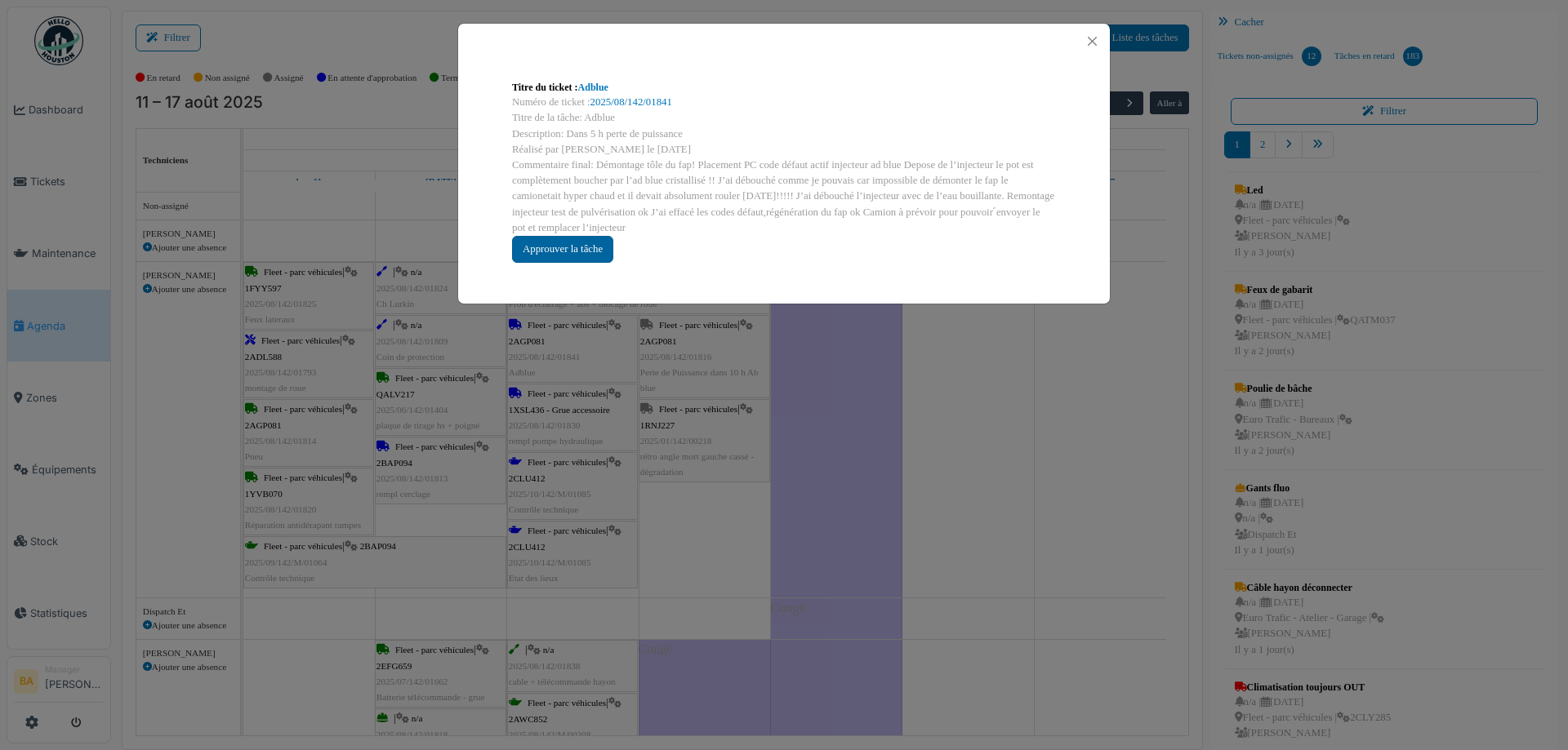
click at [550, 252] on div "Approuver la tâche" at bounding box center [562, 249] width 101 height 27
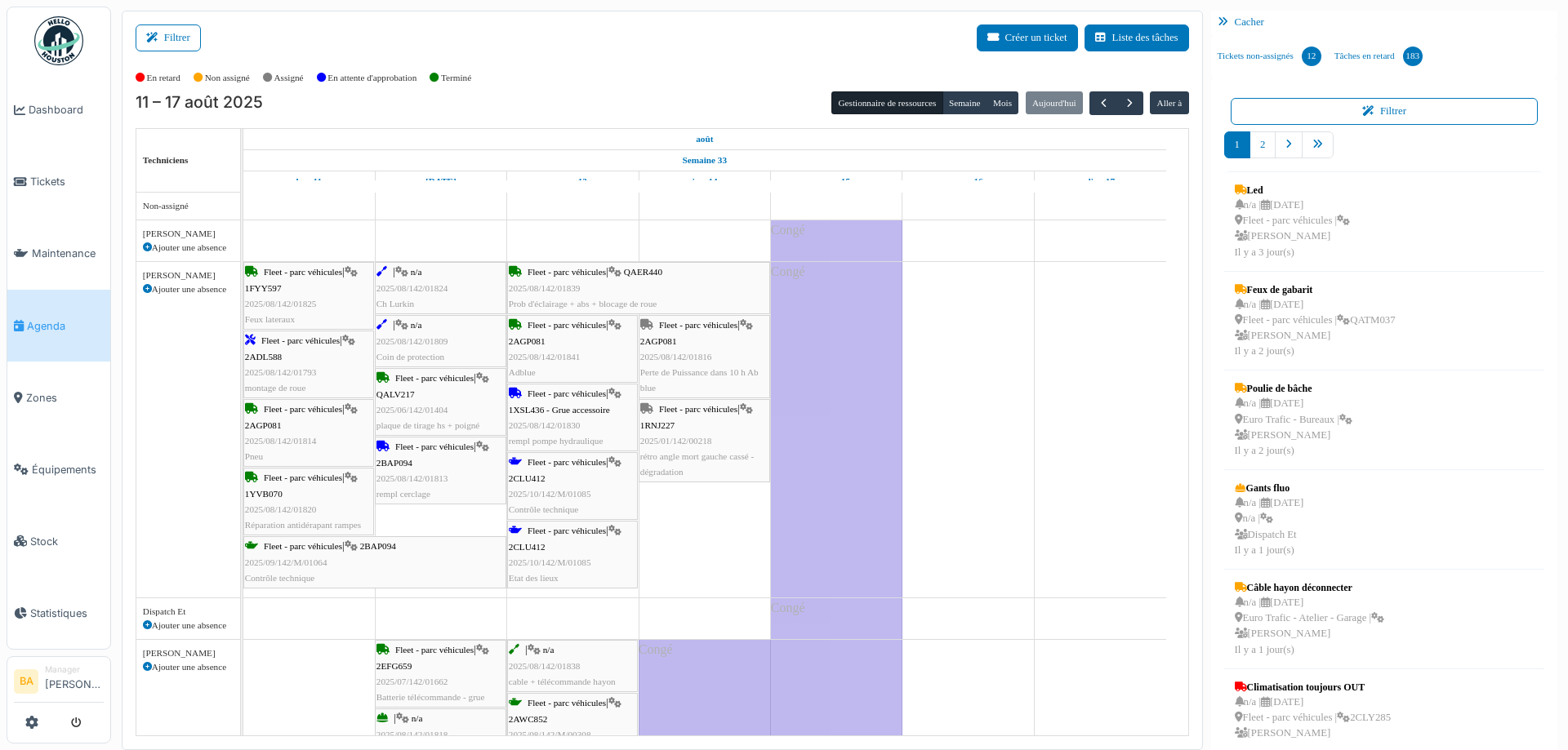
click at [563, 386] on link "Fleet - parc véhicules | 1XSL436 - Grue accessoire 2025/08/142/01830 rempl pomp…" at bounding box center [572, 418] width 131 height 68
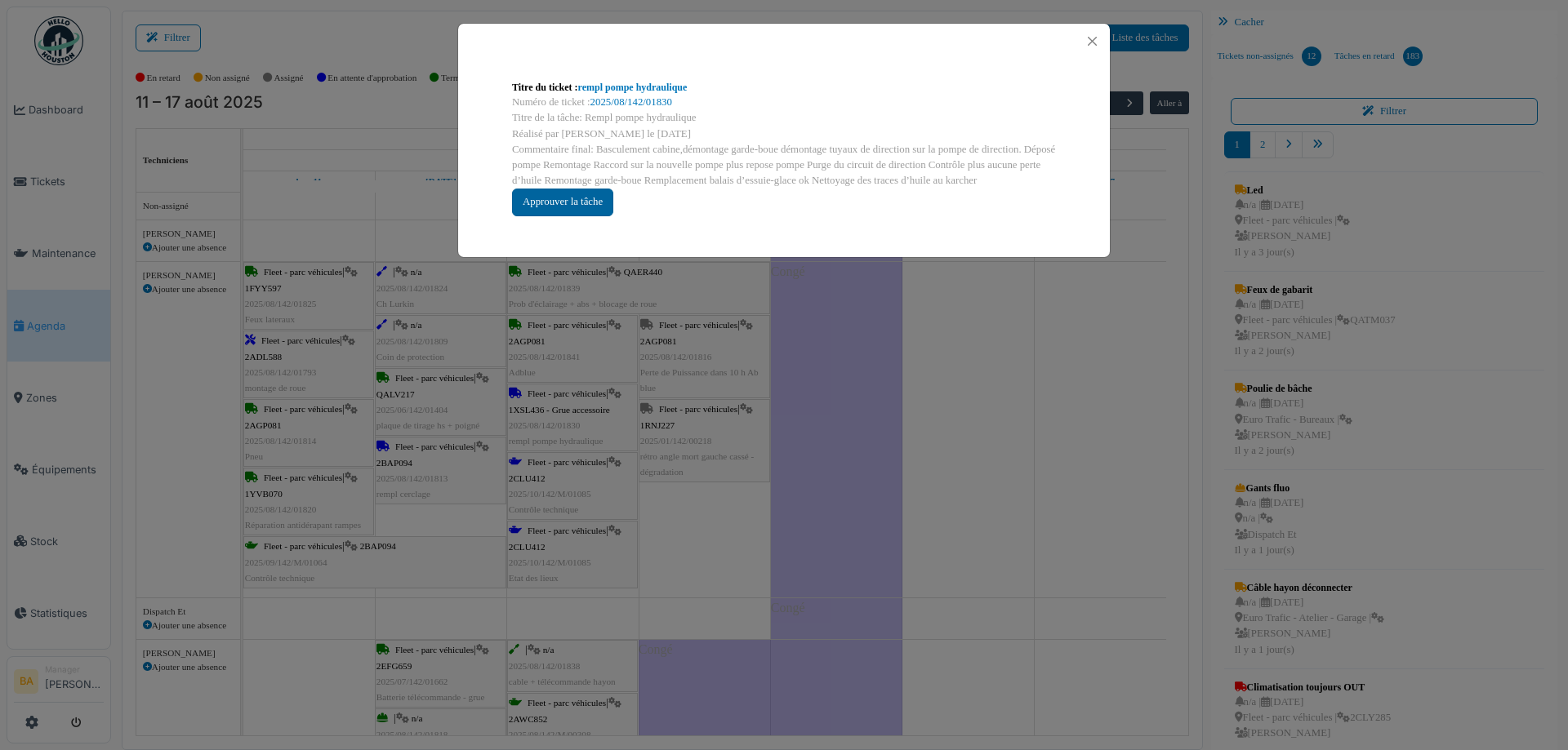
click at [546, 193] on div "Approuver la tâche" at bounding box center [562, 202] width 101 height 27
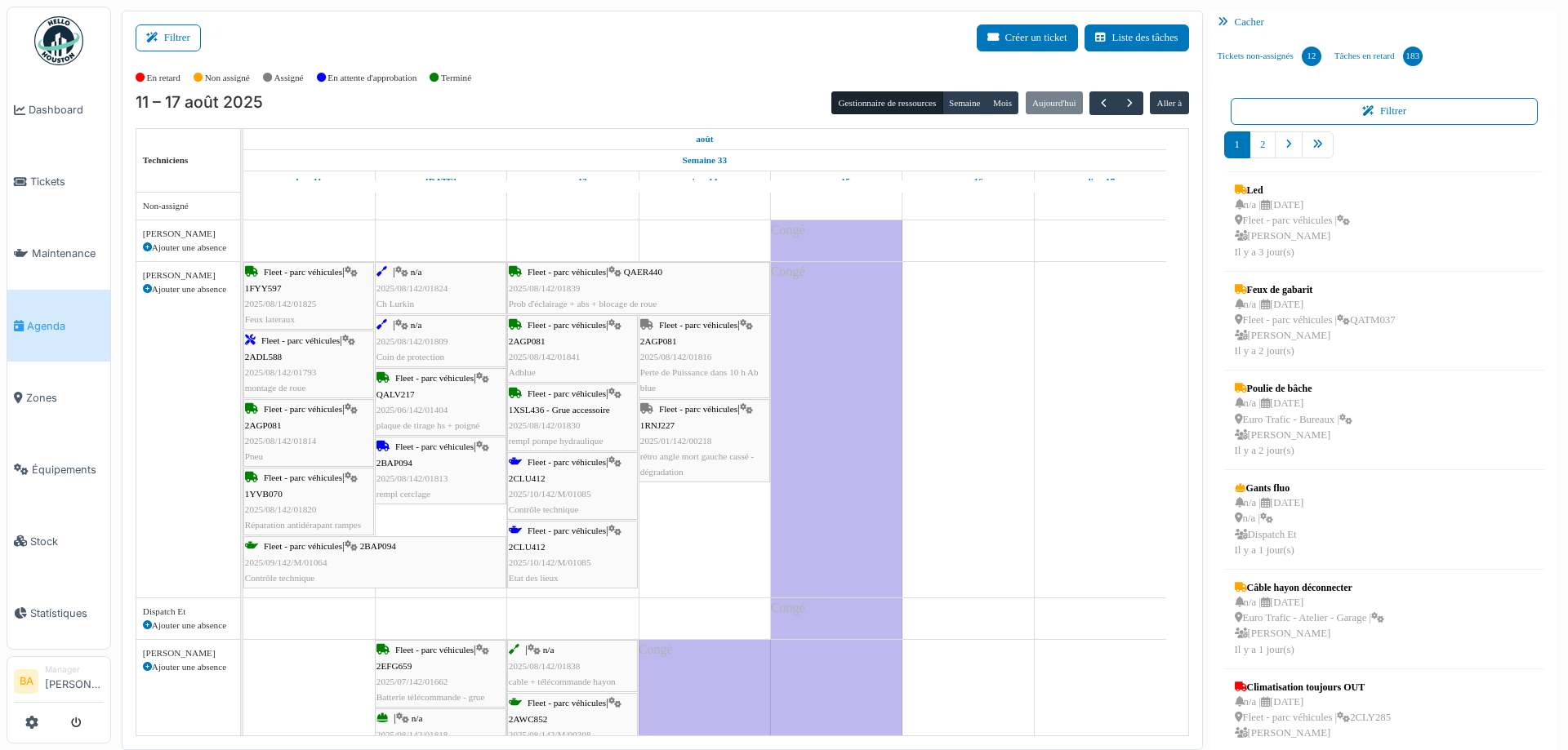
click at [549, 455] on div "Fleet - parc véhicules | 2CLU412 2025/10/142/M/01085 Contrôle technique" at bounding box center [573, 485] width 128 height 63
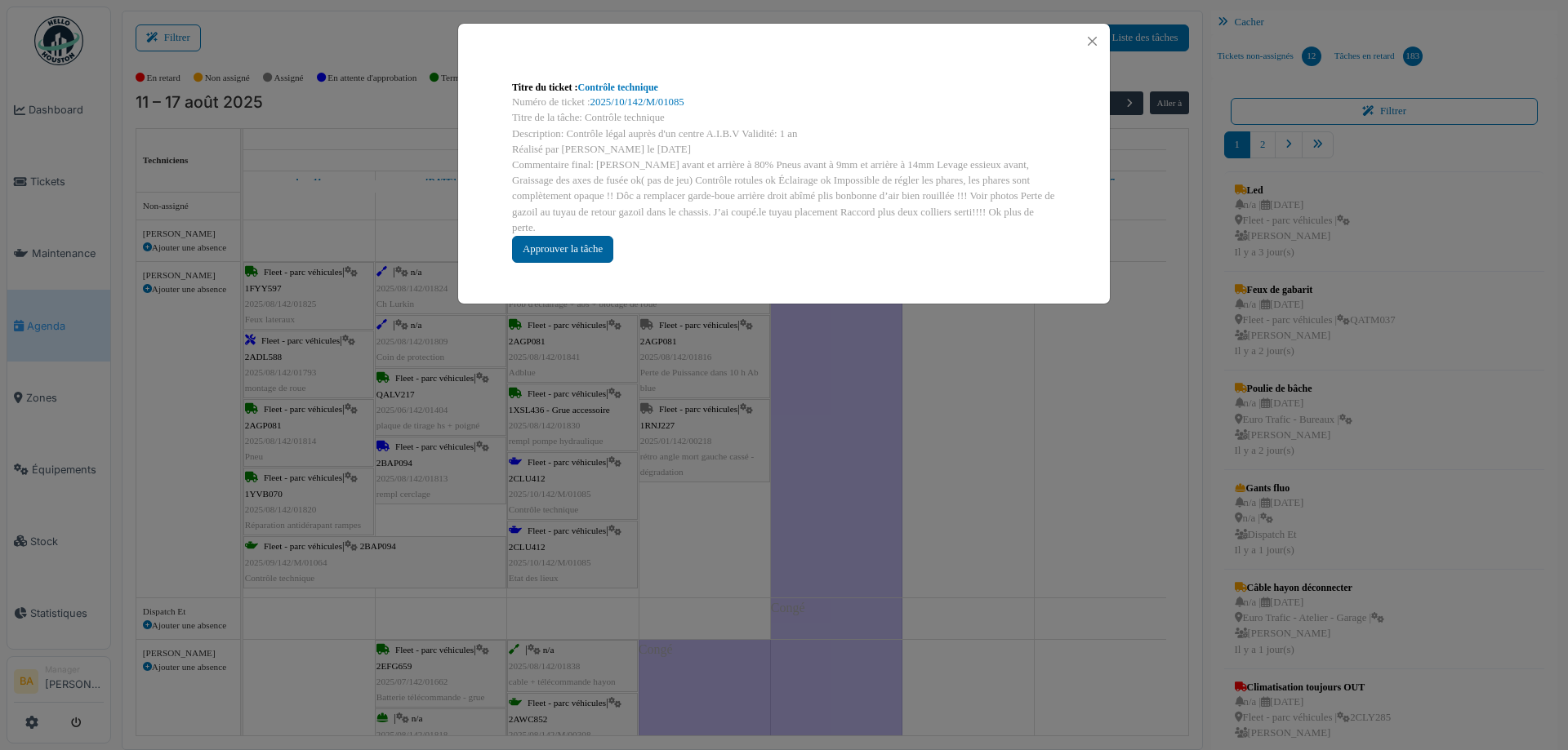
click at [555, 236] on div "Approuver la tâche" at bounding box center [562, 249] width 101 height 27
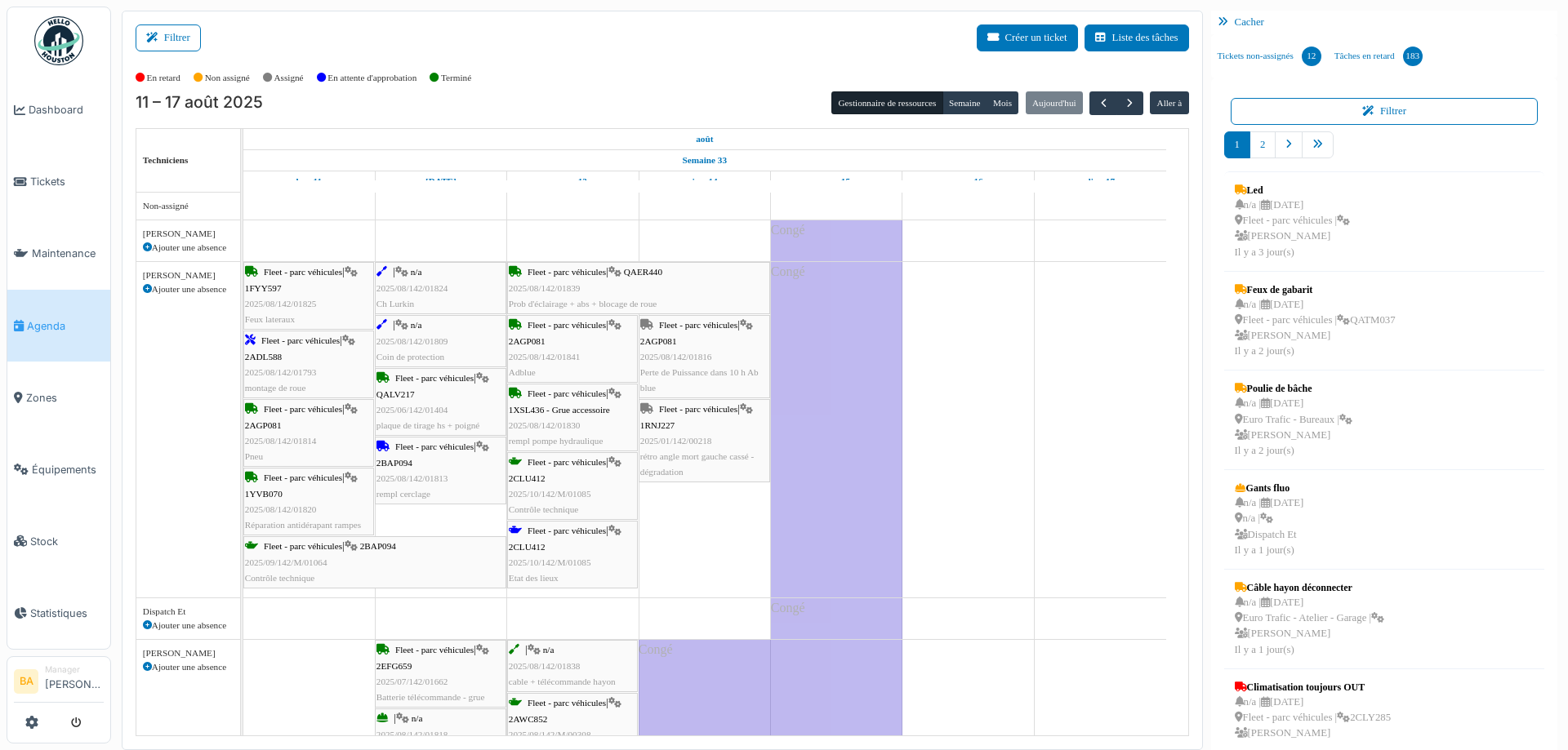
click at [556, 533] on span "Fleet - parc véhicules" at bounding box center [566, 530] width 78 height 9
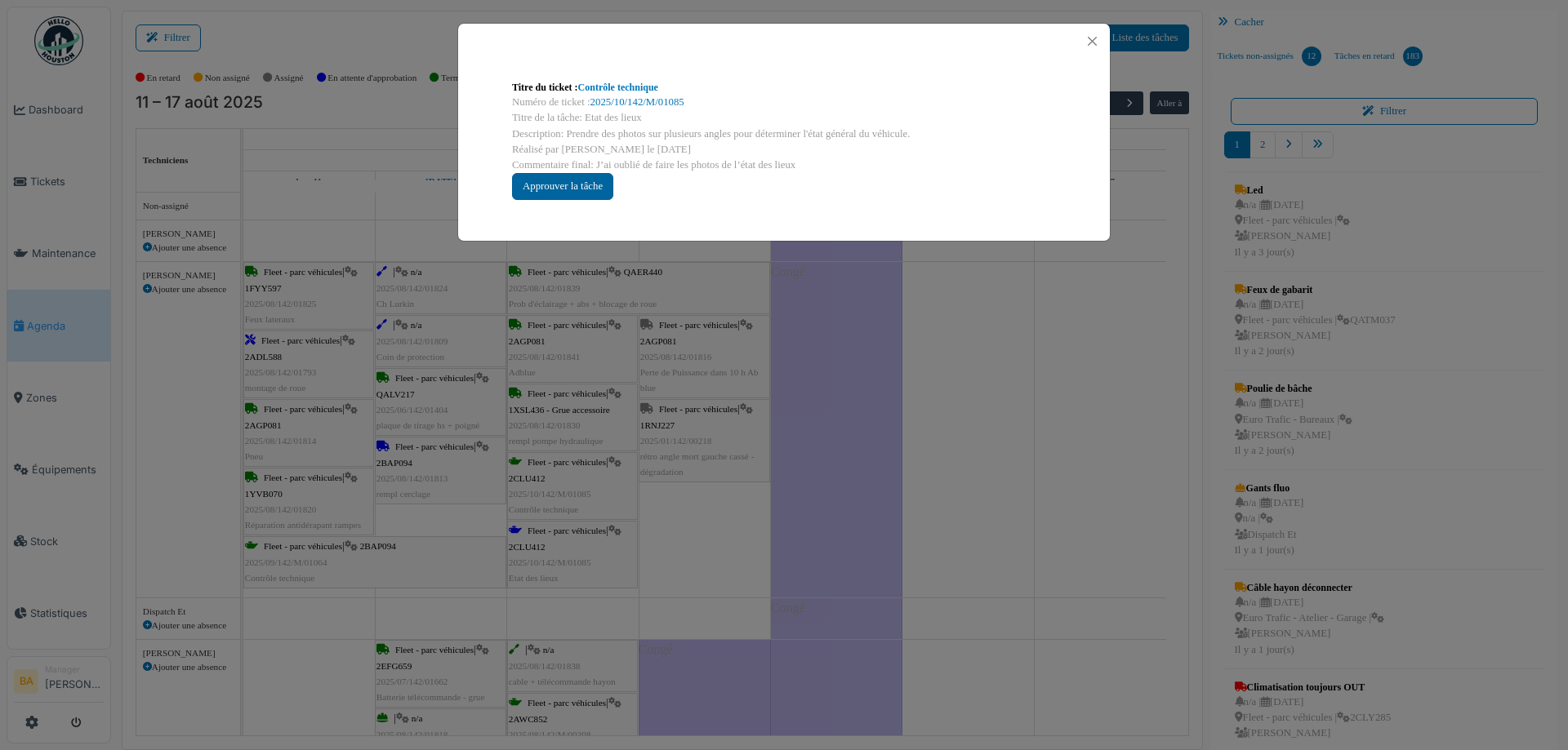
click at [548, 200] on div "Approuver la tâche" at bounding box center [562, 186] width 101 height 27
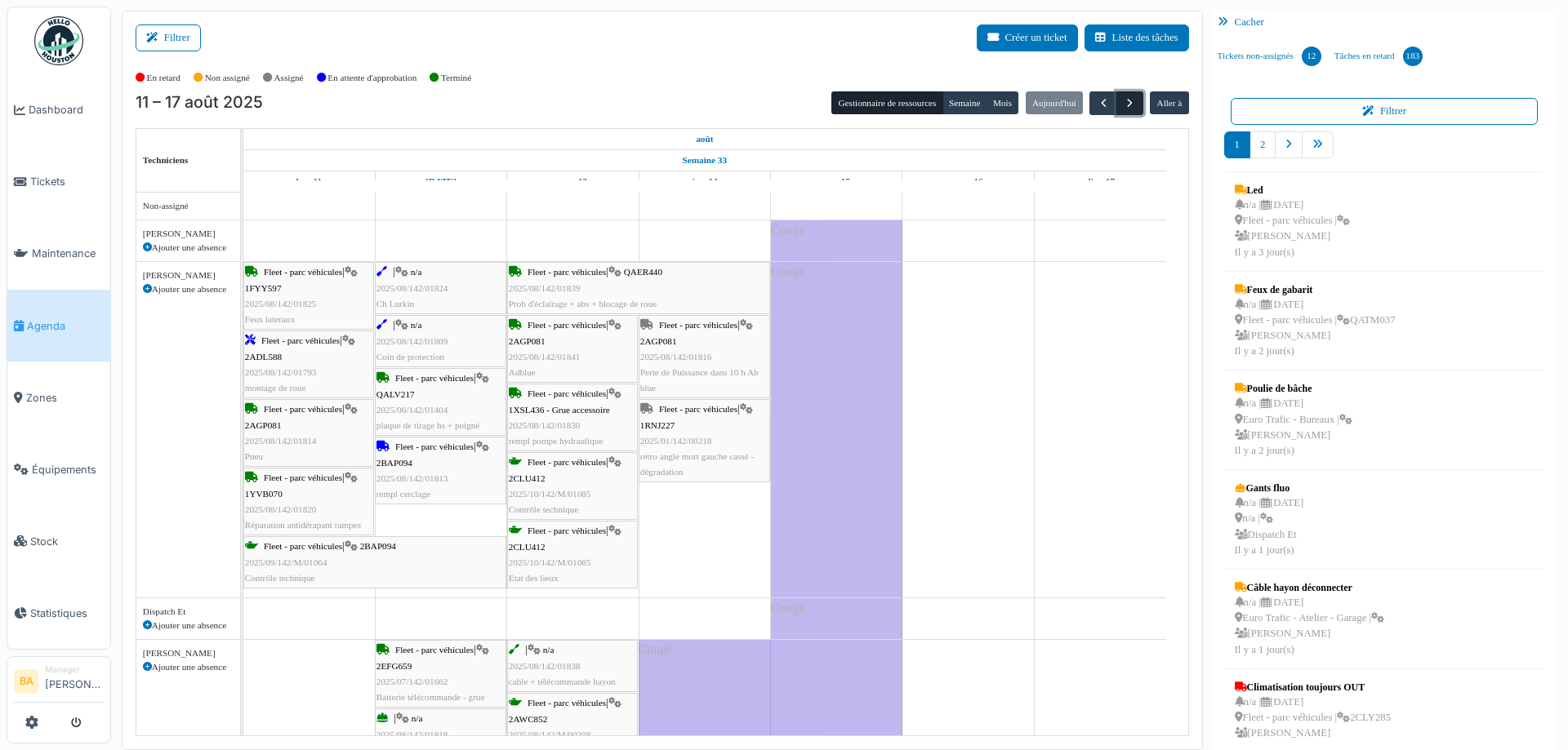
click at [1127, 104] on span "button" at bounding box center [1130, 103] width 14 height 14
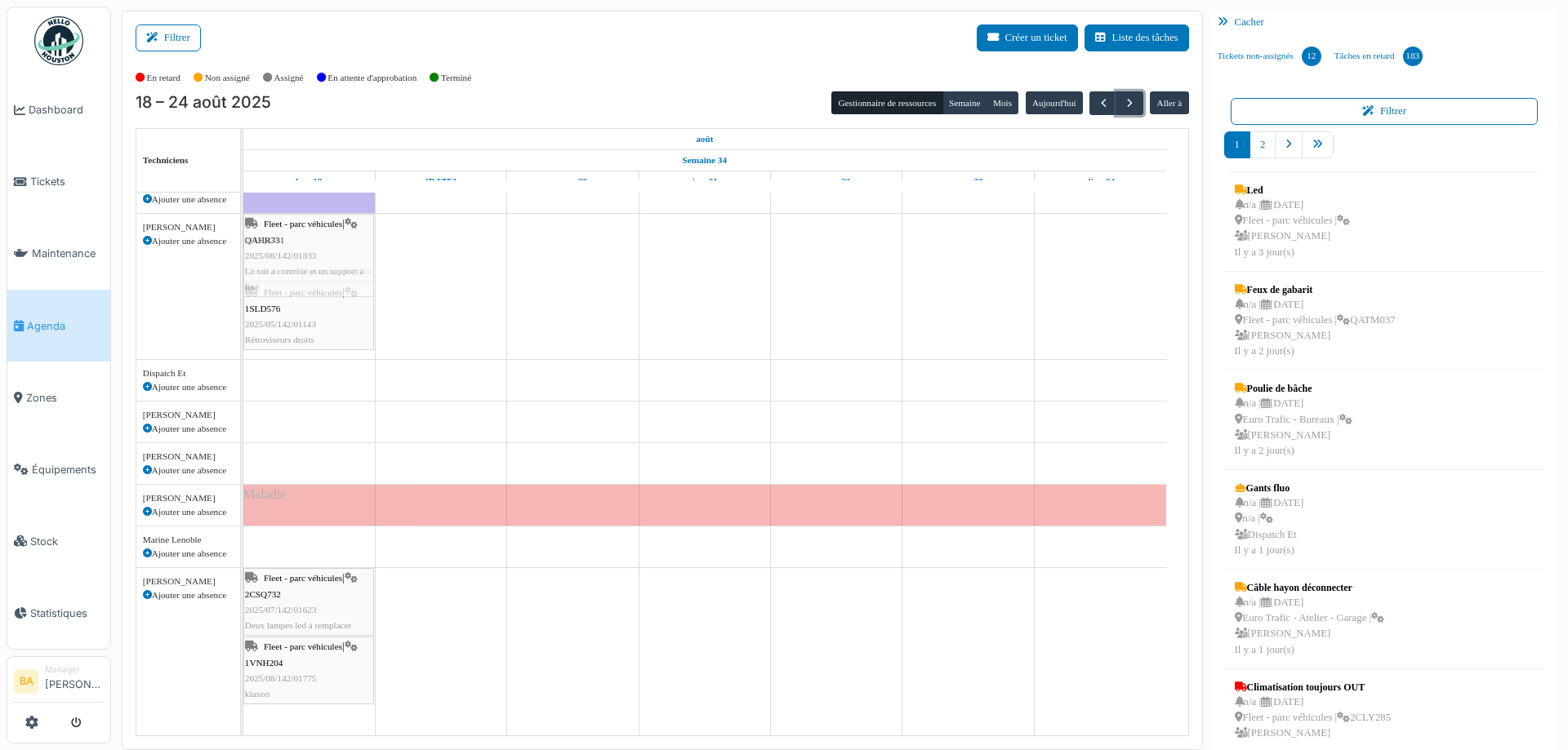
drag, startPoint x: 304, startPoint y: 565, endPoint x: 330, endPoint y: 281, distance: 285.2
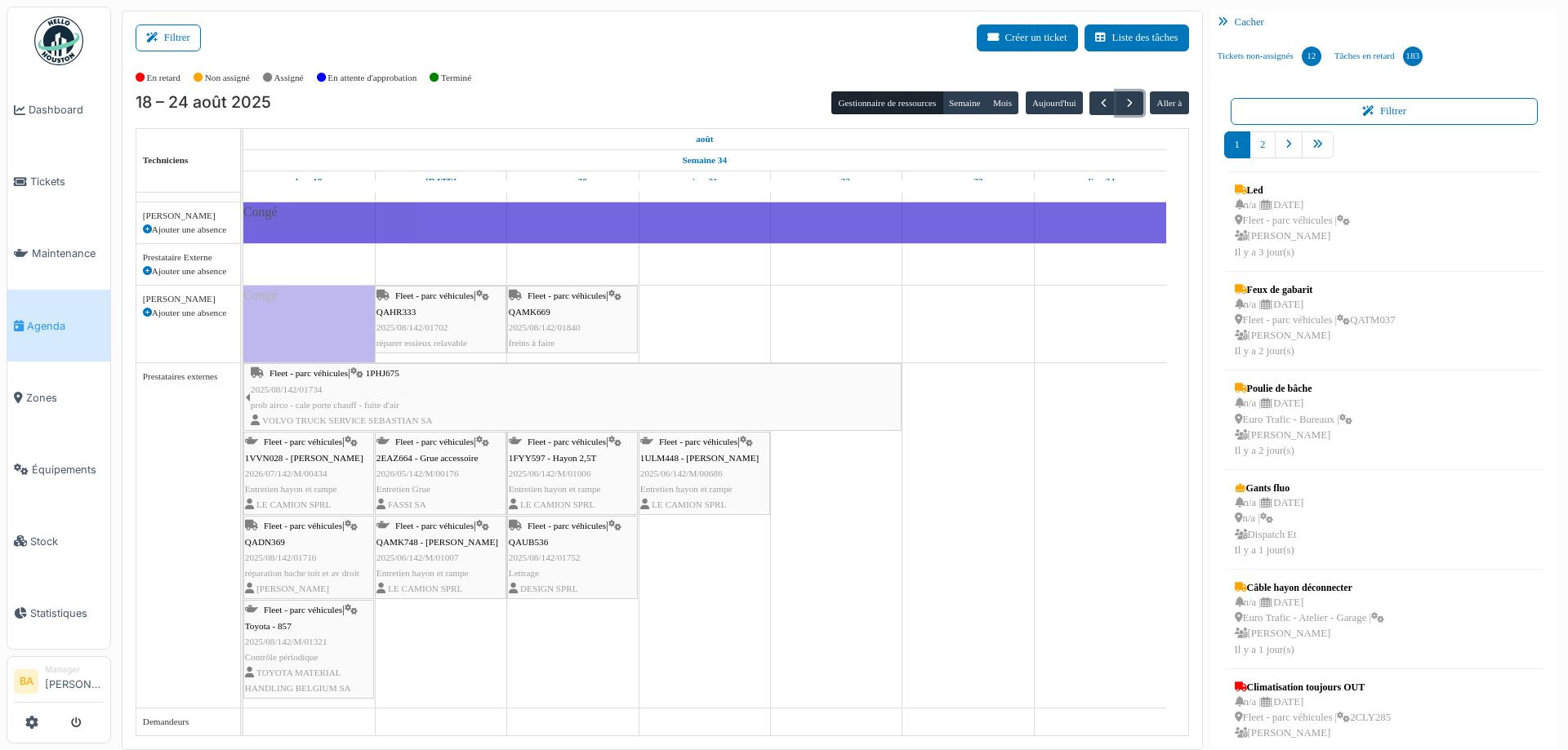
scroll to position [3, 0]
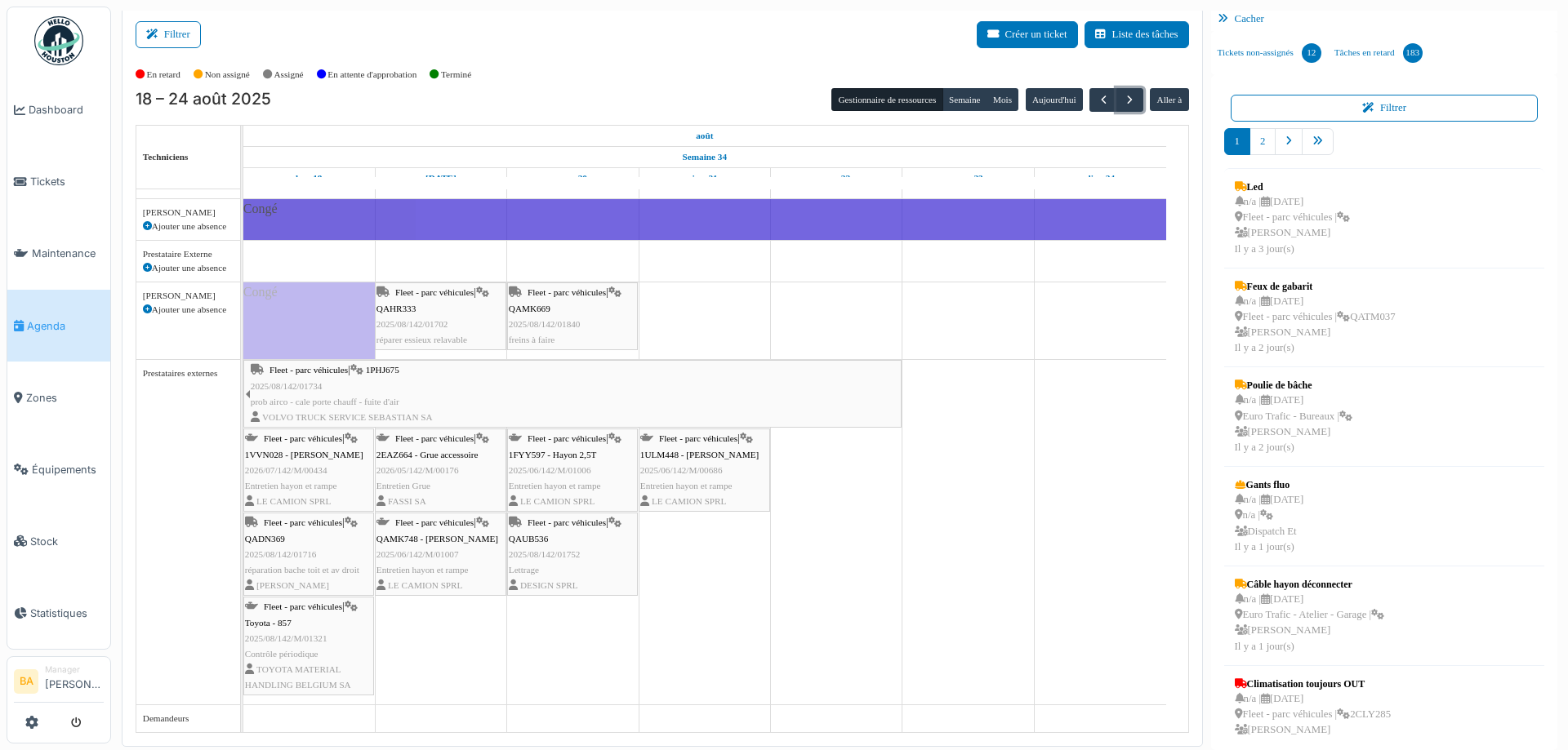
click at [286, 523] on span "Fleet - parc véhicules" at bounding box center [302, 522] width 78 height 9
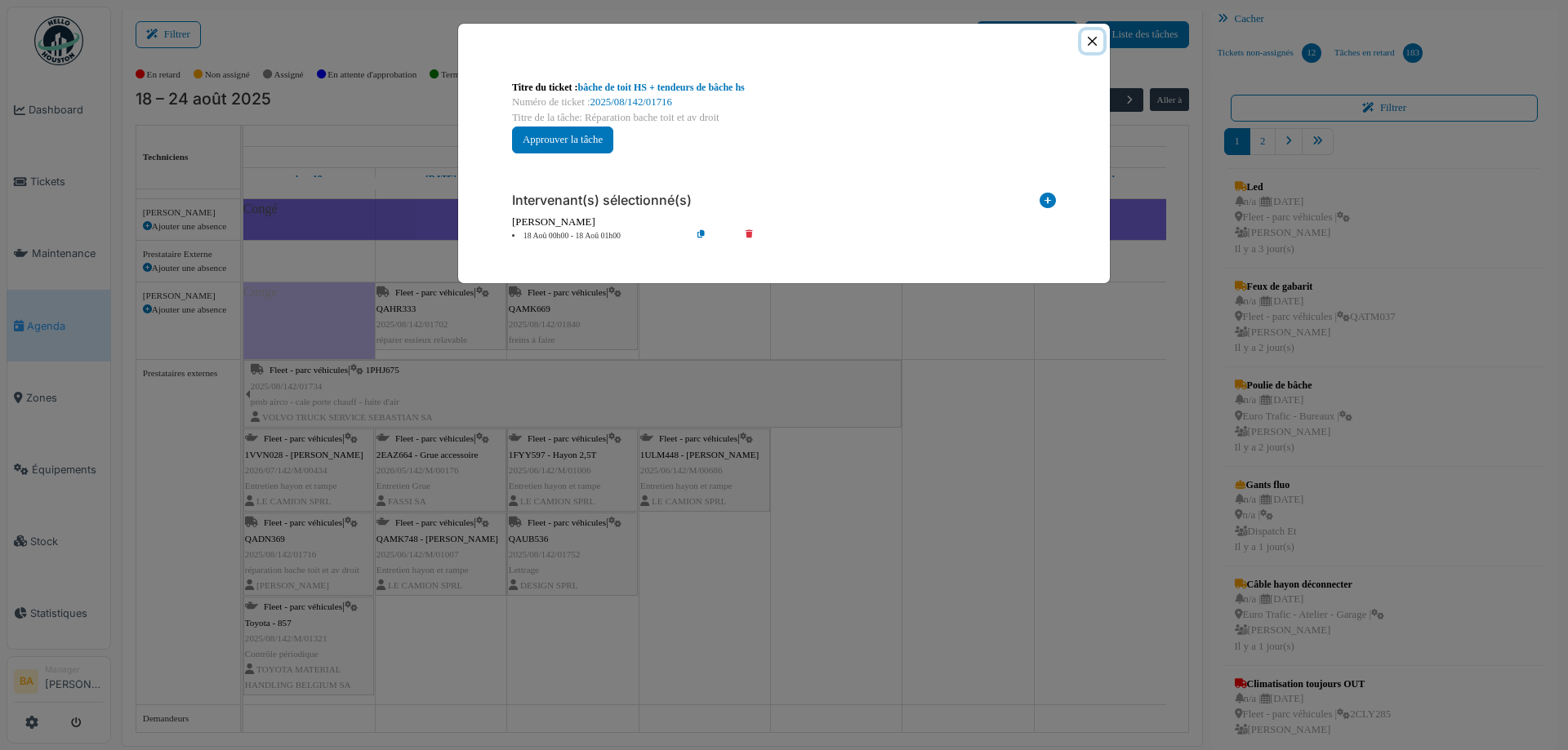
click at [1097, 40] on button "Close" at bounding box center [1092, 40] width 22 height 22
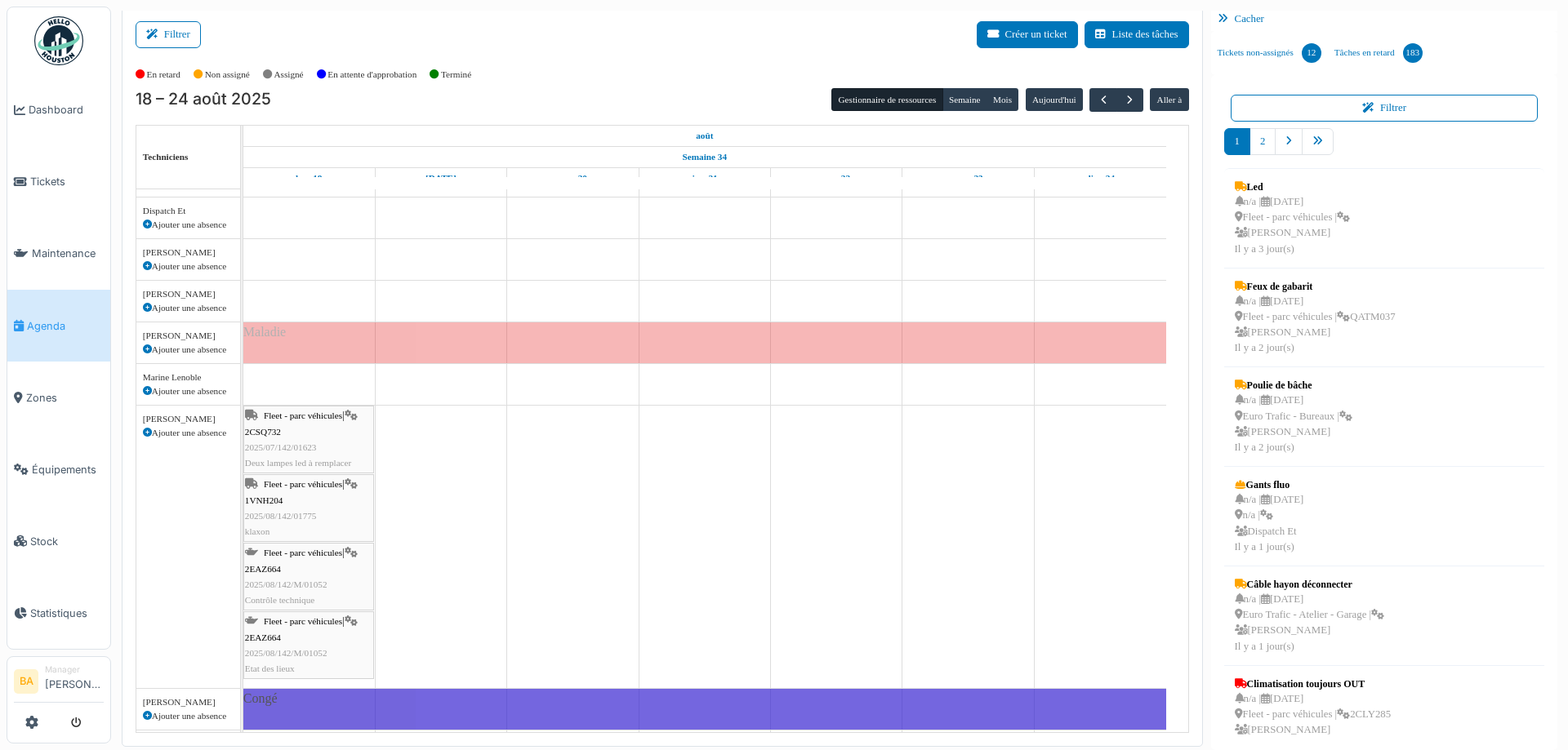
scroll to position [0, 0]
